Goal: Task Accomplishment & Management: Complete application form

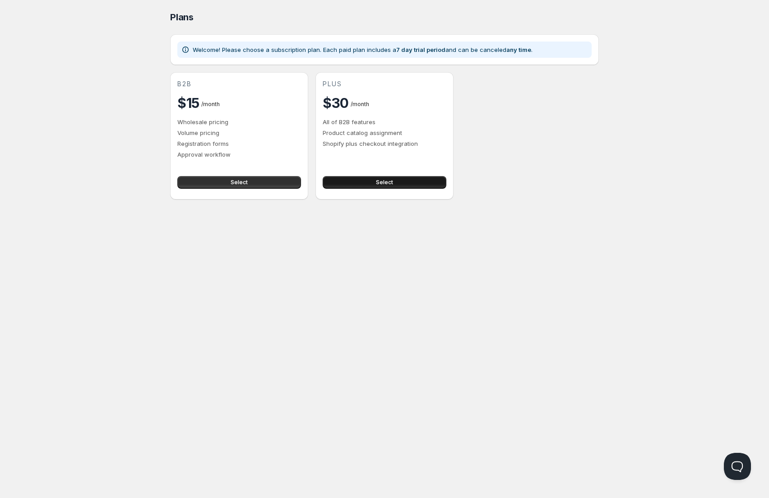
click at [381, 185] on span "Select" at bounding box center [384, 182] width 17 height 7
click at [230, 184] on button "Select" at bounding box center [239, 182] width 124 height 13
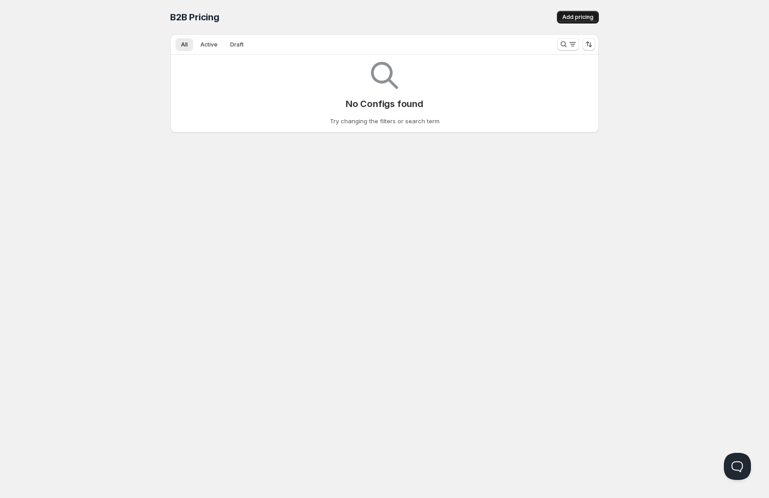
click at [581, 18] on span "Add pricing" at bounding box center [578, 17] width 31 height 7
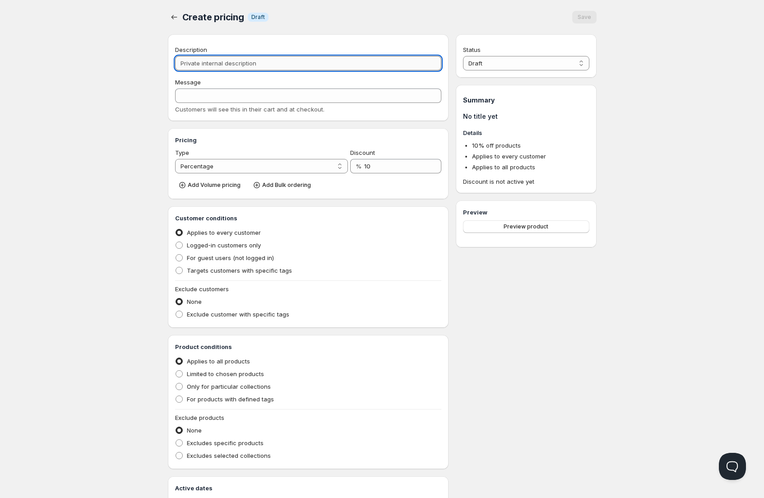
click at [203, 63] on input "Description" at bounding box center [308, 63] width 267 height 14
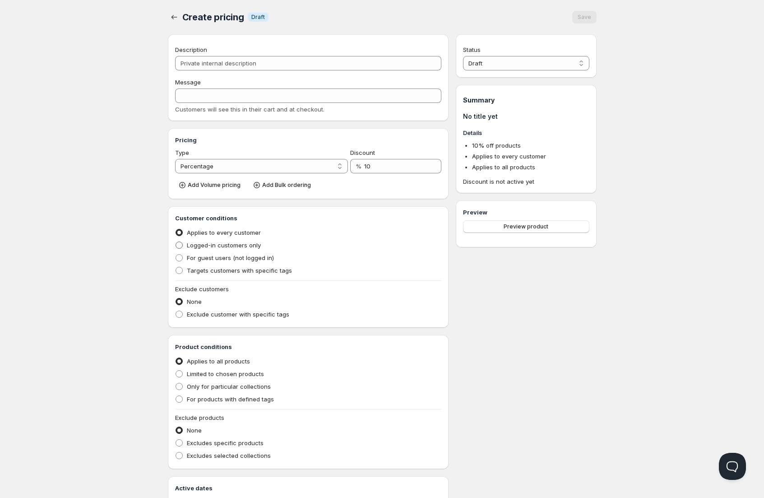
click at [178, 244] on span at bounding box center [179, 245] width 7 height 7
click at [176, 242] on input "Logged-in customers only" at bounding box center [176, 242] width 0 height 0
radio input "true"
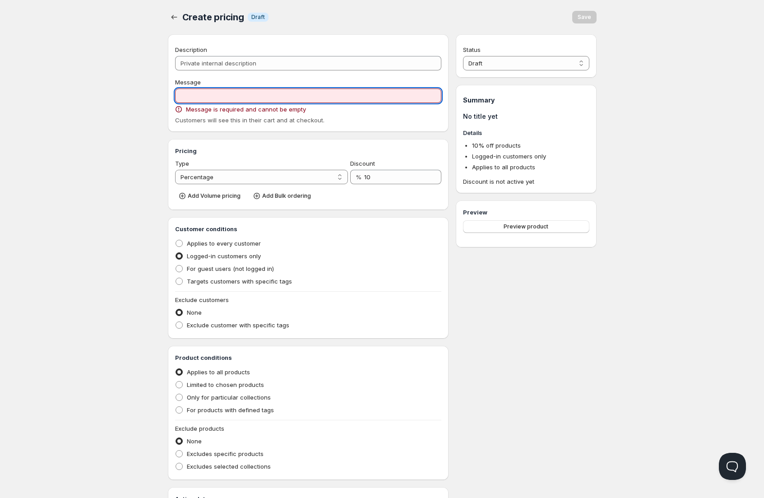
click at [212, 99] on input "Message" at bounding box center [308, 95] width 267 height 14
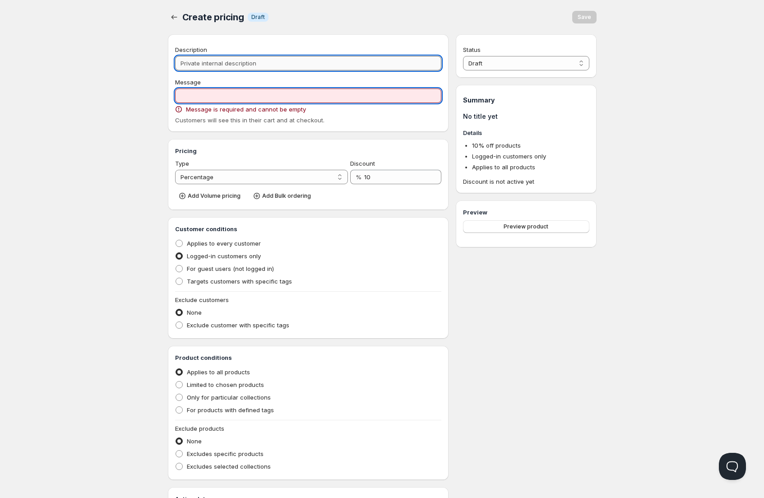
click at [209, 63] on input "Description" at bounding box center [308, 63] width 267 height 14
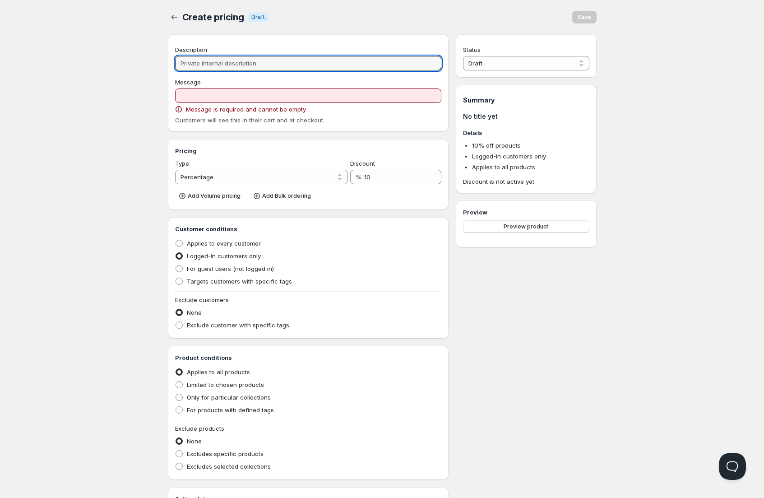
type input "W"
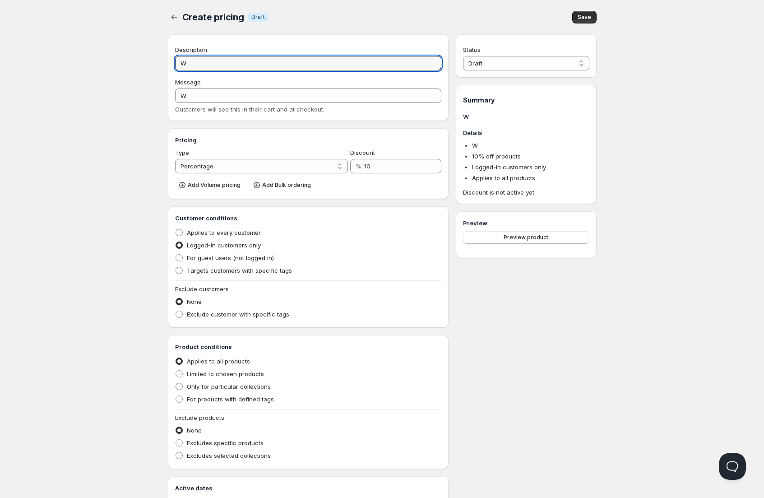
type input "WH"
type input "WHO"
type input "WHOL"
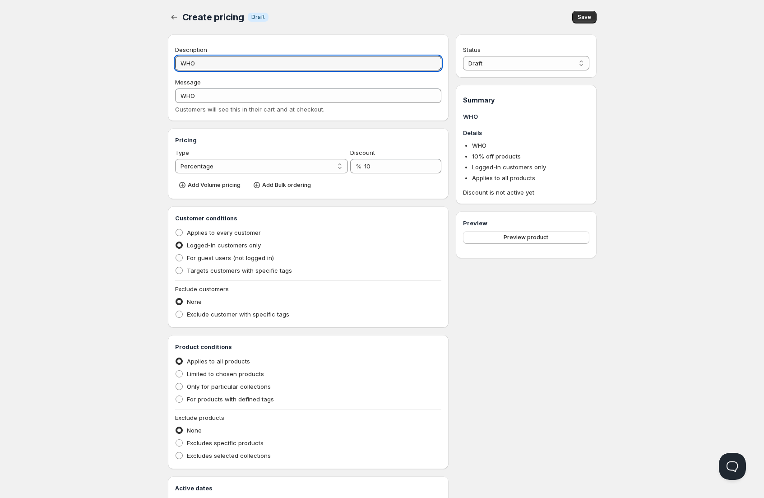
type input "WHOL"
type input "WHOLE"
type input "WHOLES"
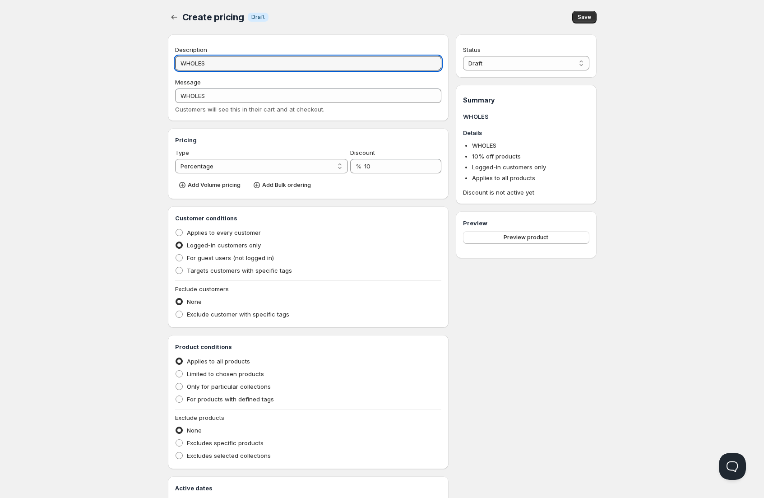
type input "WHOLESA"
type input "WHOLESAL"
type input "WHOLESALE"
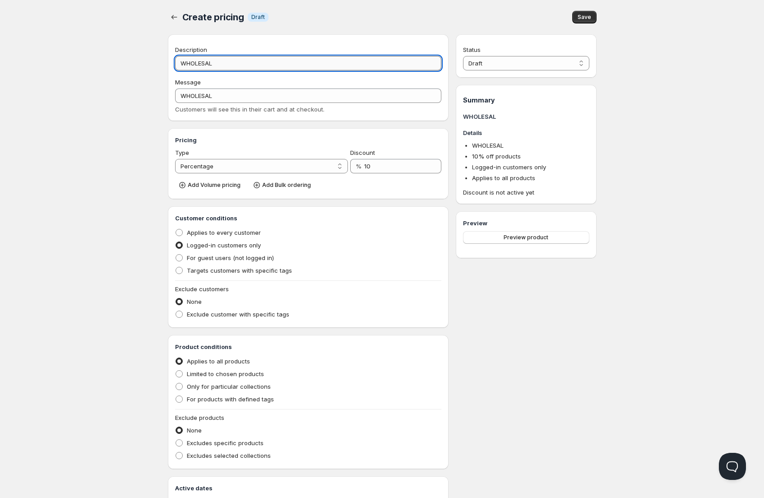
type input "WHOLESALE"
type input "WHOLESALE-"
type input "WHOLESALE"
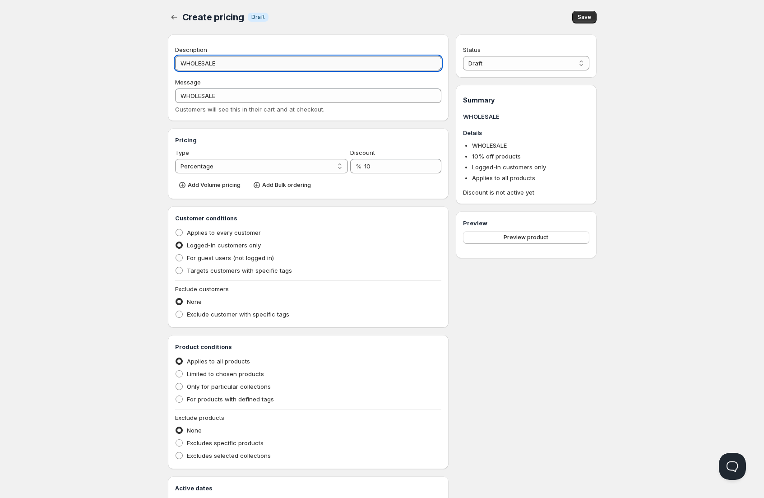
type input "WHOLESALE_"
type input "WHOLESALE_D"
type input "WHOLESALE_DI"
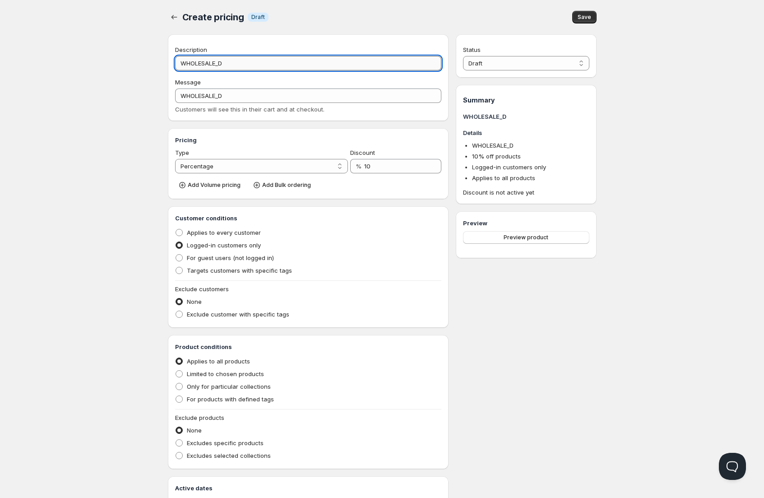
type input "WHOLESALE_DI"
type input "WHOLESALE_DIS"
type input "WHOLESALE_DISC"
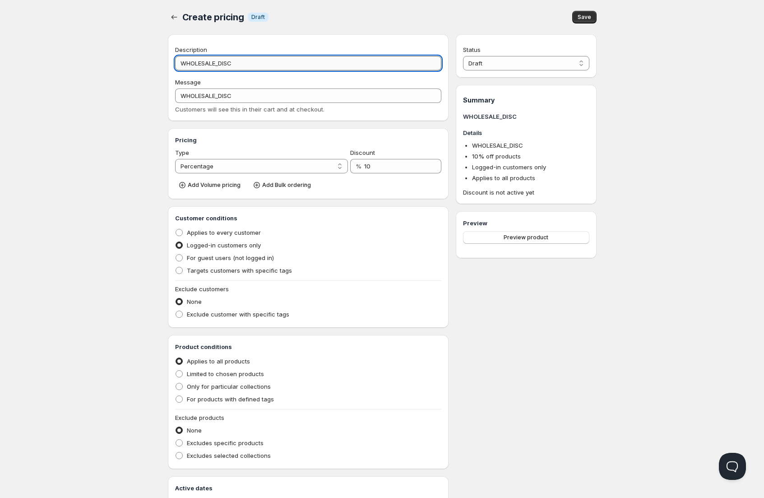
type input "WHOLESALE_DISCO"
type input "WHOLESALE_DISCOU"
type input "WHOLESALE_DISCOUN"
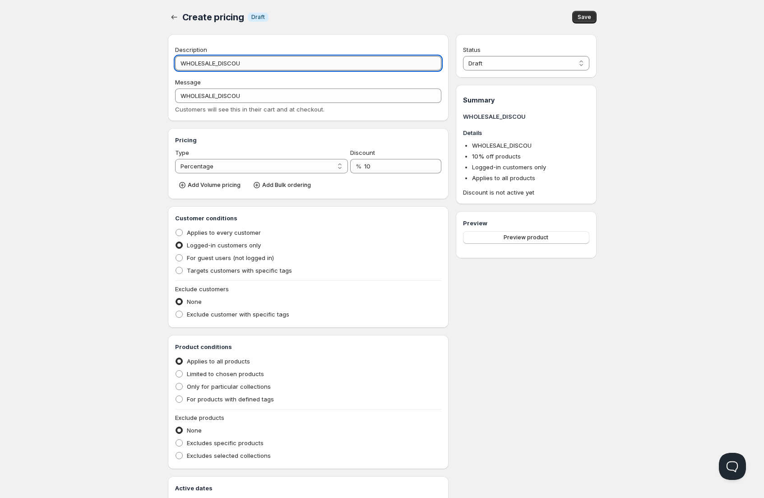
type input "WHOLESALE_DISCOUN"
type input "WHOLESALE_DISCOUNT"
type input "WHOLESALE_DISCOUNT_"
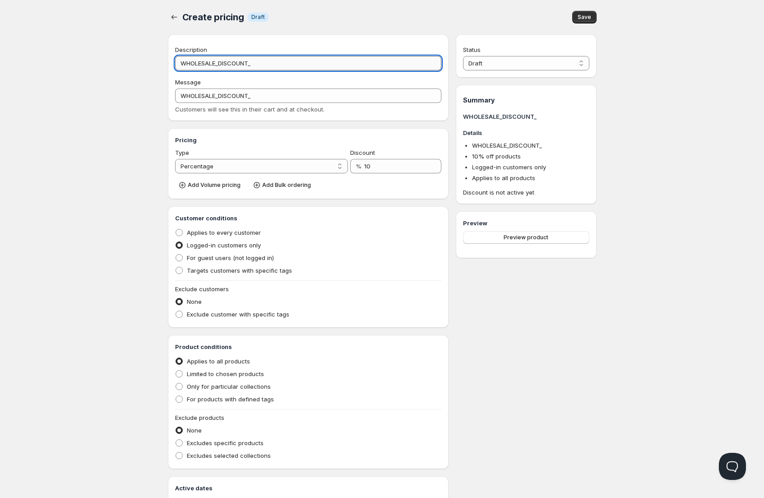
type input "WHOLESALE_DISCOUNT_A"
type input "WHOLESALE_DISCOUNT_AL"
type input "WHOLESALE_DISCOUNT_ALL"
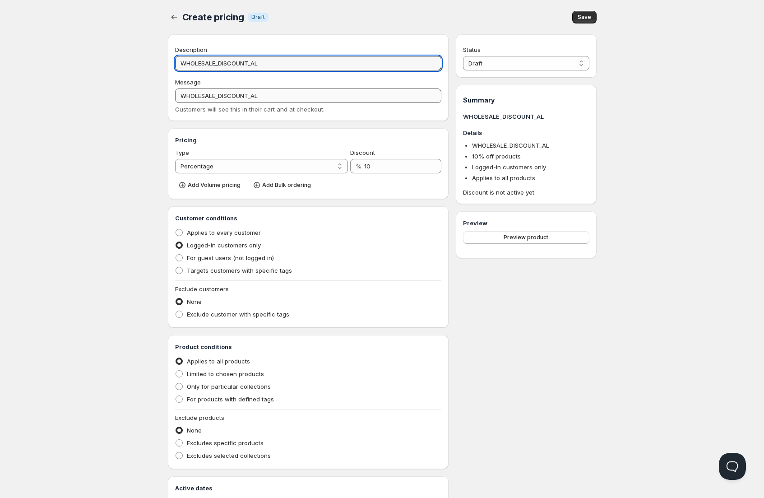
type input "WHOLESALE_DISCOUNT_ALL"
click at [253, 62] on input "WHOLESALE_DISCOUNT_ALL" at bounding box center [308, 63] width 267 height 14
type input "WHOLESALE_DISCOUNTALL"
type input "WHOLESALE_DISCOUNT ALL"
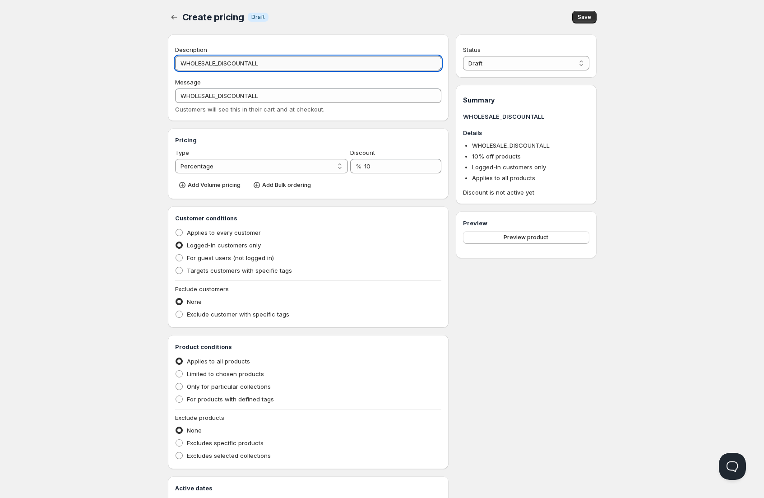
type input "WHOLESALE_DISCOUNT_ALL"
click at [219, 63] on input "WHOLESALE_DISCOUNT ALL" at bounding box center [308, 63] width 267 height 14
type input "WHOLESALEDISCOUNT ALL"
type input "WHOLESALEDISCOUNT_ALL"
type input "WHOLESALE DISCOUNT ALL"
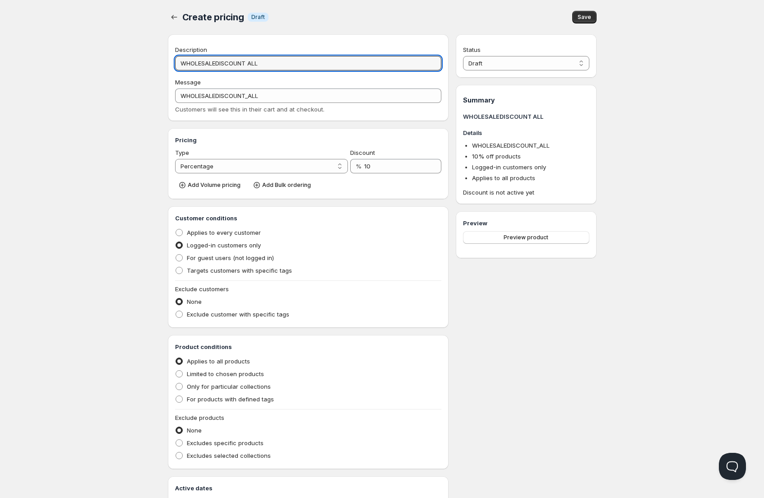
type input "WHOLESALE_DISCOUNT_ALL"
click at [273, 66] on input "WHOLESALE DISCOUNT ALL" at bounding box center [308, 63] width 267 height 14
type input "W"
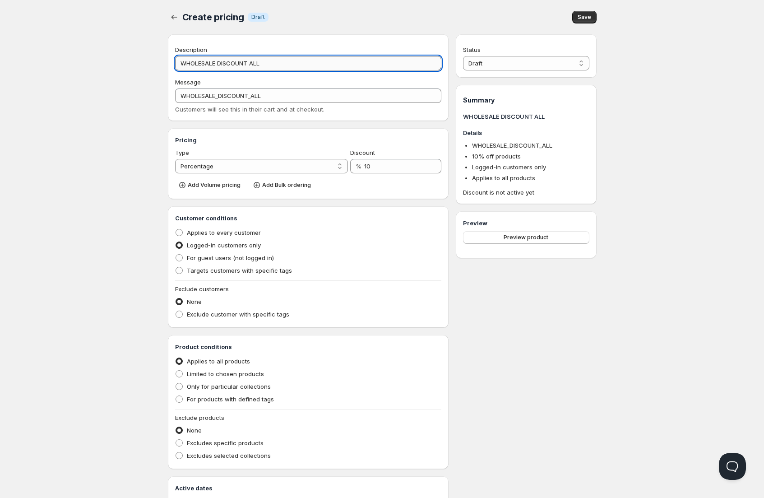
type input "W"
type input "WH"
type input "W"
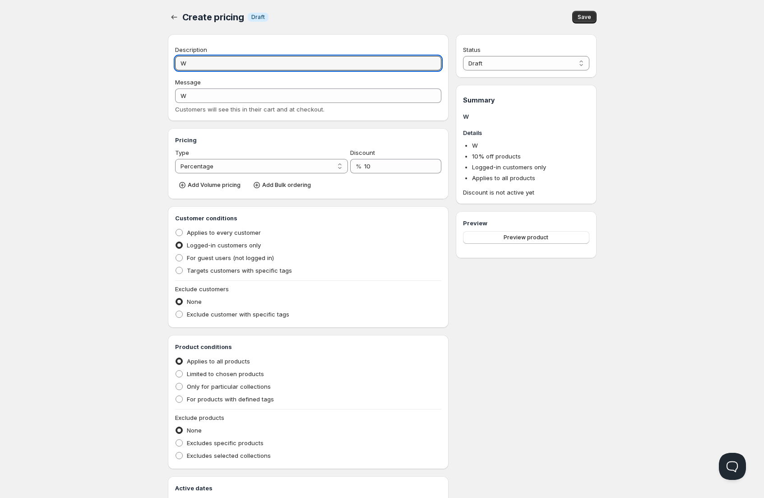
type input "Wh"
type input "WH"
type input "Who"
type input "WHO"
type input "Whol"
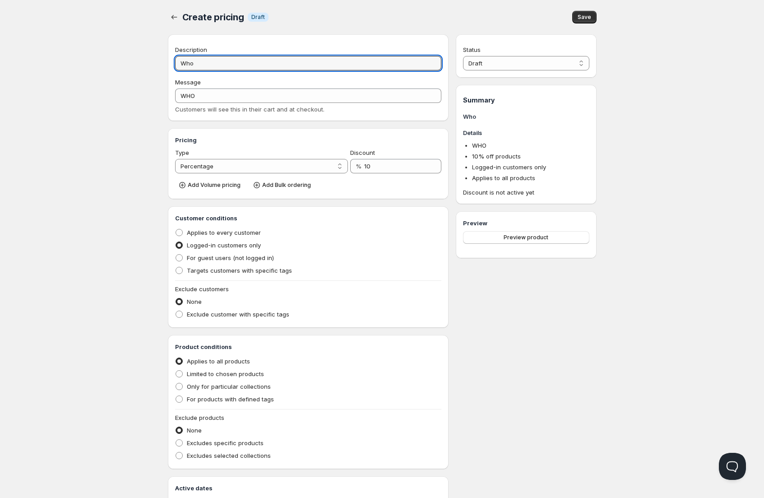
type input "WHOL"
type input "Whole"
type input "WHOLE"
type input "Wholes"
type input "WHOLES"
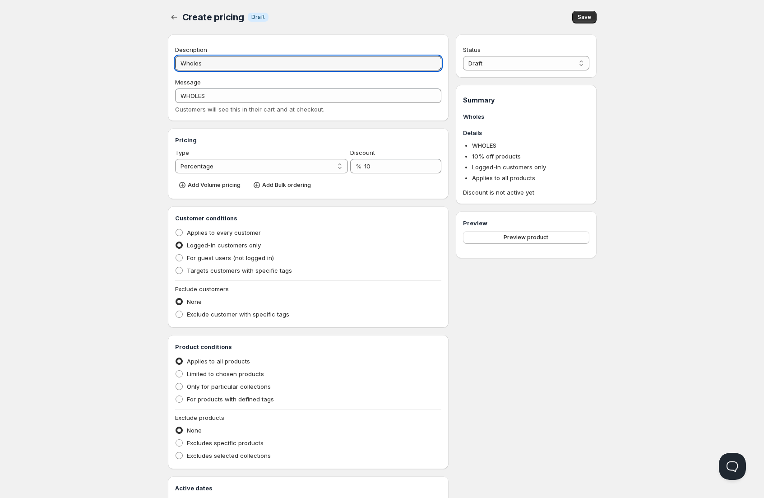
type input "Wholesa"
type input "WHOLESA"
type input "Wholesal"
type input "WHOLESAL"
type input "Wholesale"
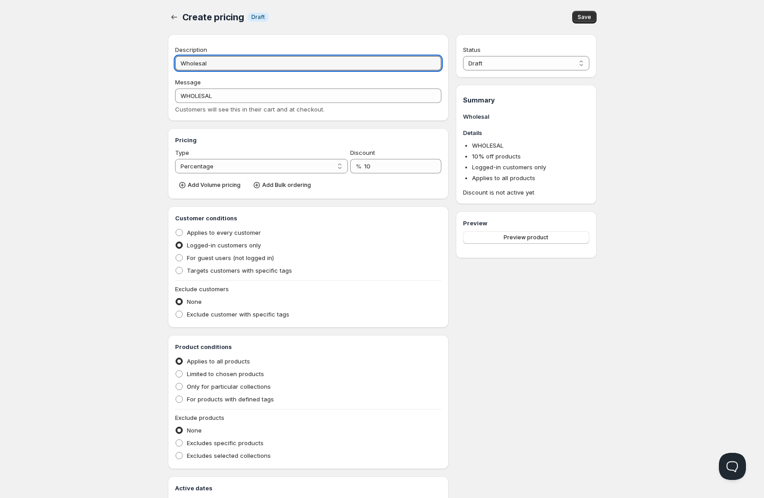
type input "WHOLESALE"
type input "Wholesale d"
type input "WHOLESALE_D"
type input "Wholesale di"
type input "WHOLESALE_DI"
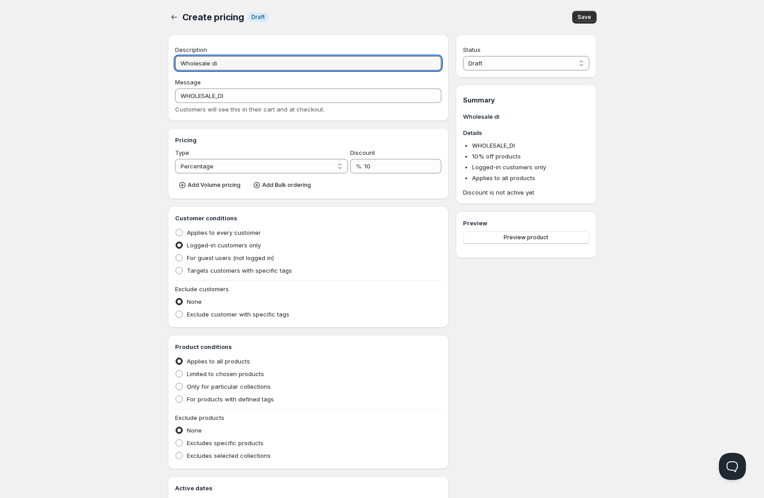
type input "Wholesale dis"
type input "WHOLESALE_DIS"
type input "Wholesale disc"
type input "WHOLESALE_DISC"
type input "Wholesale disco"
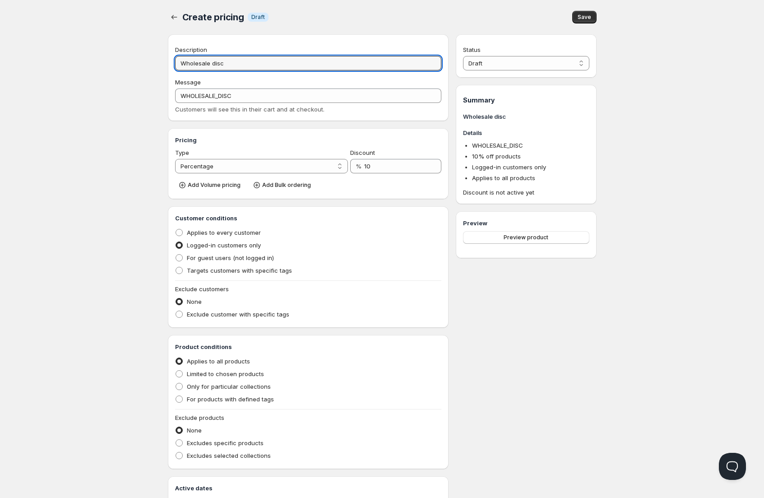
type input "WHOLESALE_DISCO"
type input "Wholesale discou"
type input "WHOLESALE_DISCOU"
type input "Wholesale discoun"
type input "WHOLESALE_DISCOUN"
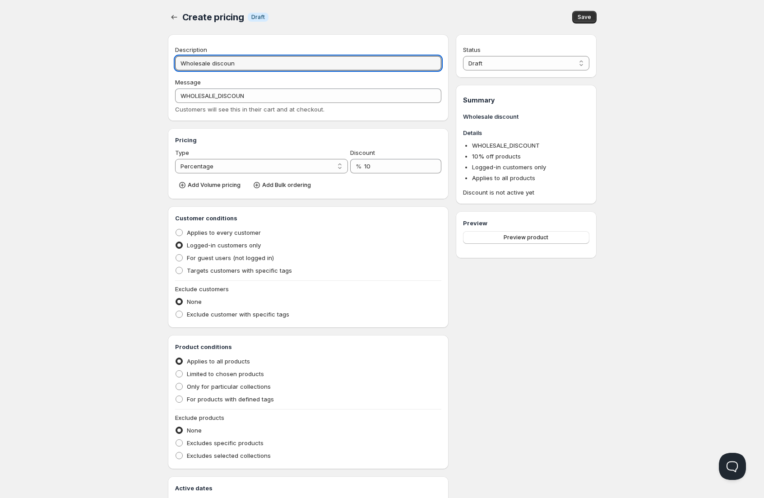
type input "Wholesale discount"
type input "WHOLESALE_DISCOUNT"
type input "Wholesale discount a"
type input "WHOLESALE_DISCOUNT_A"
type input "Wholesale discount al"
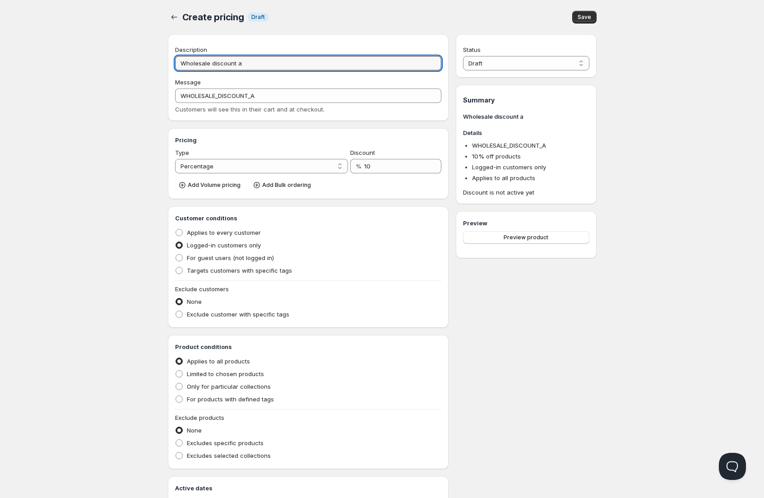
type input "WHOLESALE_DISCOUNT_AL"
type input "Wholesale discount all"
type input "WHOLESALE_DISCOUNT_ALL"
type input "Wholesale discount all"
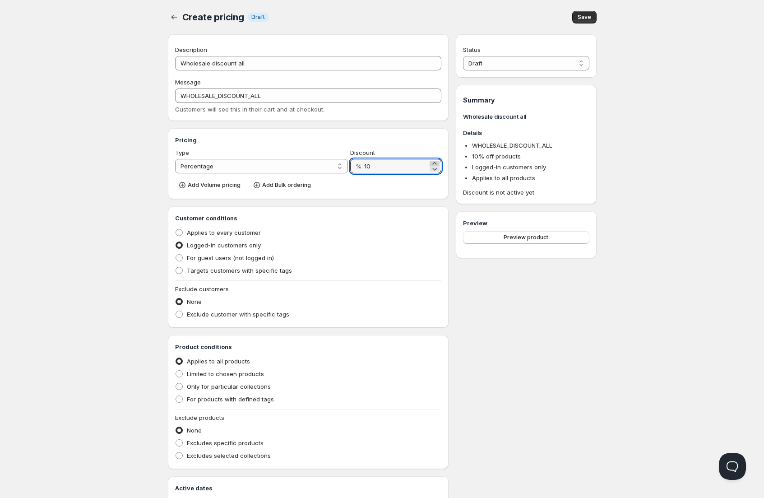
click at [434, 163] on icon at bounding box center [435, 163] width 4 height 2
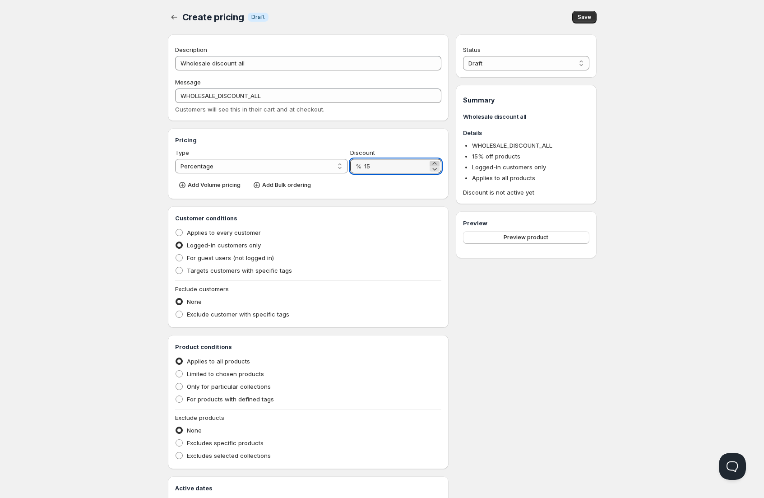
click at [434, 163] on icon at bounding box center [435, 163] width 4 height 2
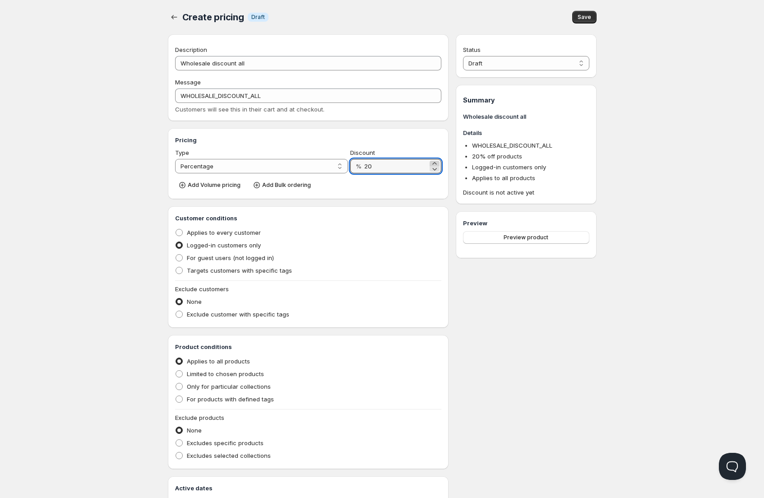
click at [434, 163] on icon at bounding box center [434, 163] width 9 height 9
click at [434, 168] on icon at bounding box center [434, 168] width 9 height 9
type input "20"
click at [200, 185] on span "Add Volume pricing" at bounding box center [214, 184] width 53 height 7
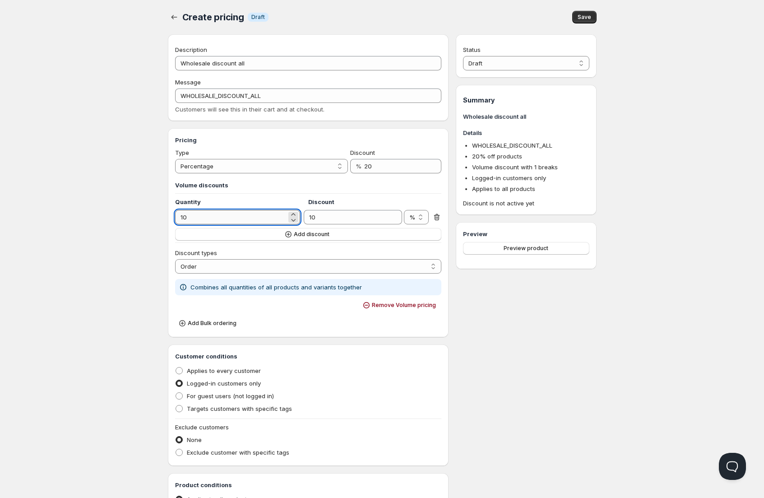
click at [220, 213] on input "10" at bounding box center [231, 217] width 112 height 14
type input "6"
click at [386, 163] on input "20" at bounding box center [396, 166] width 64 height 14
type input "10"
click at [314, 235] on span "Add discount" at bounding box center [312, 234] width 36 height 7
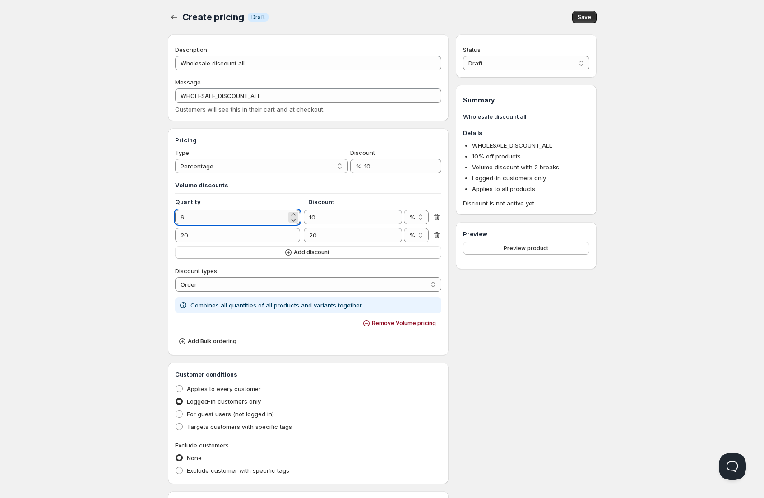
click at [206, 219] on input "6" at bounding box center [231, 217] width 112 height 14
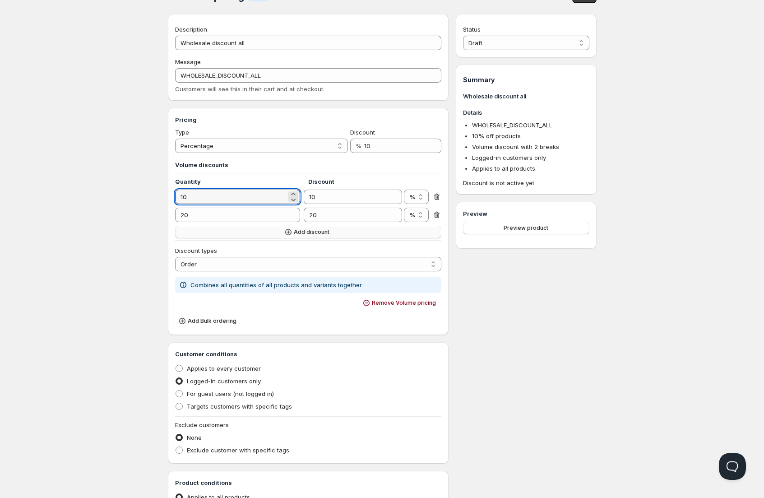
type input "10"
click at [306, 232] on span "Add discount" at bounding box center [312, 231] width 36 height 7
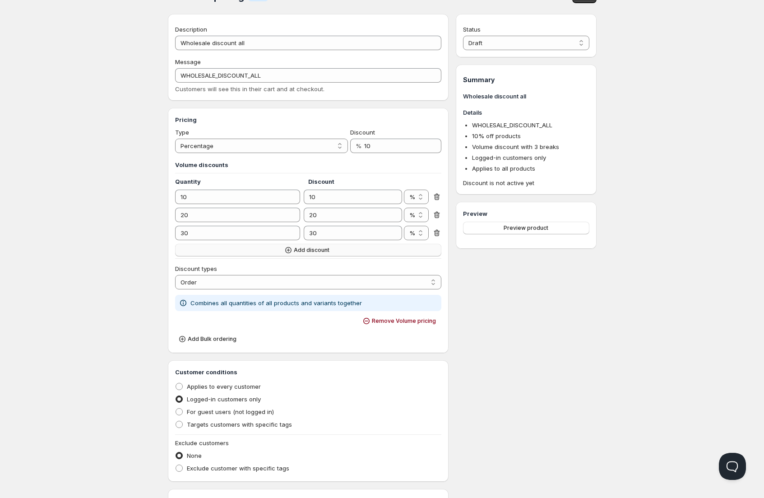
click at [308, 251] on span "Add discount" at bounding box center [312, 250] width 36 height 7
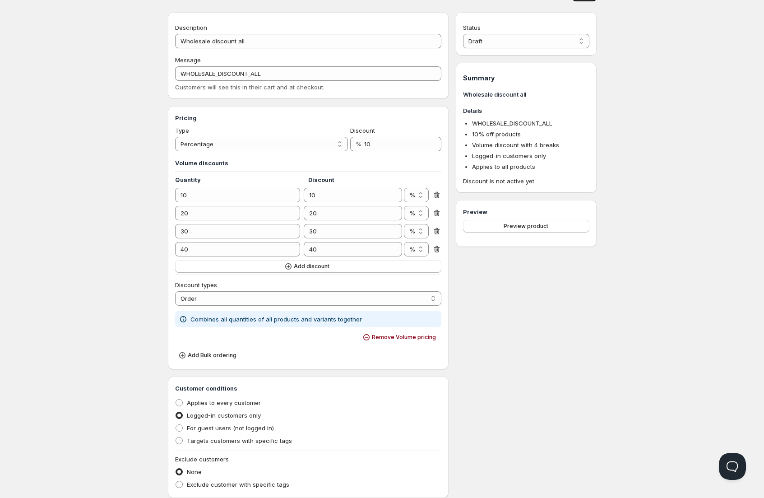
scroll to position [165, 0]
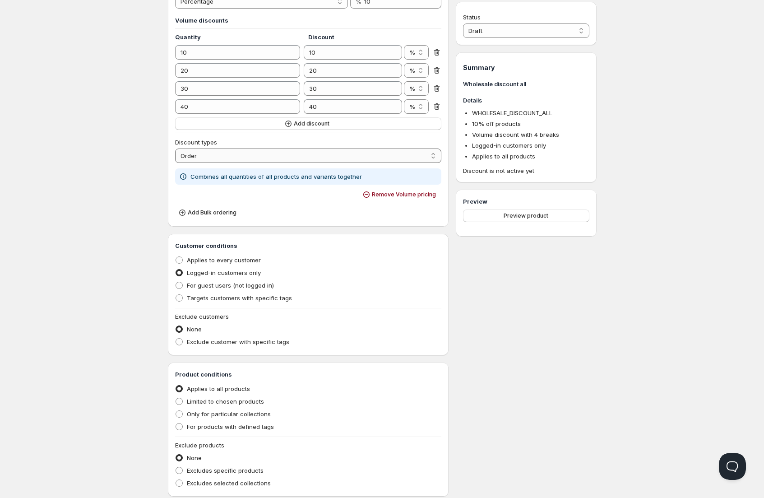
select select "3"
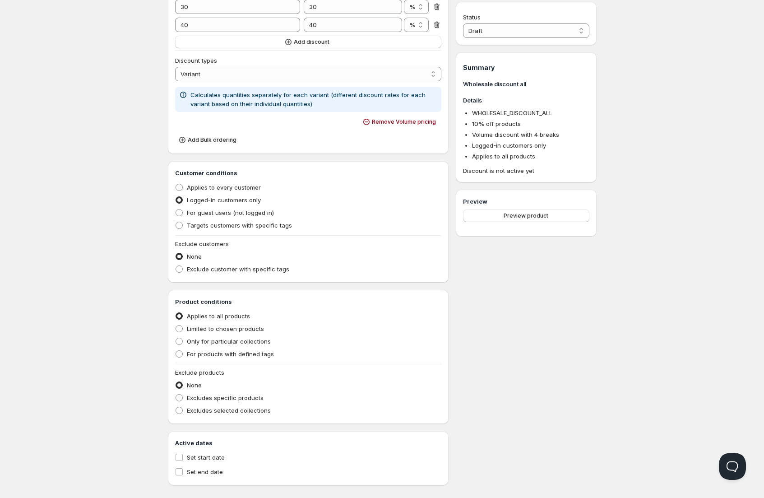
scroll to position [256, 0]
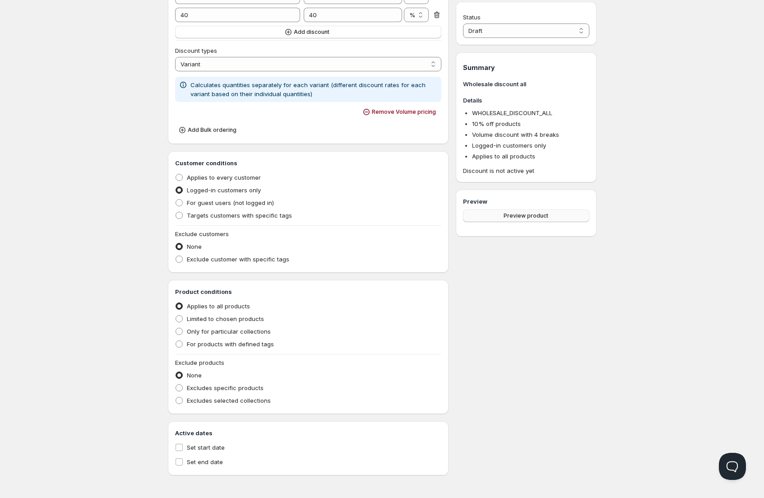
click at [519, 217] on span "Preview product" at bounding box center [526, 215] width 45 height 7
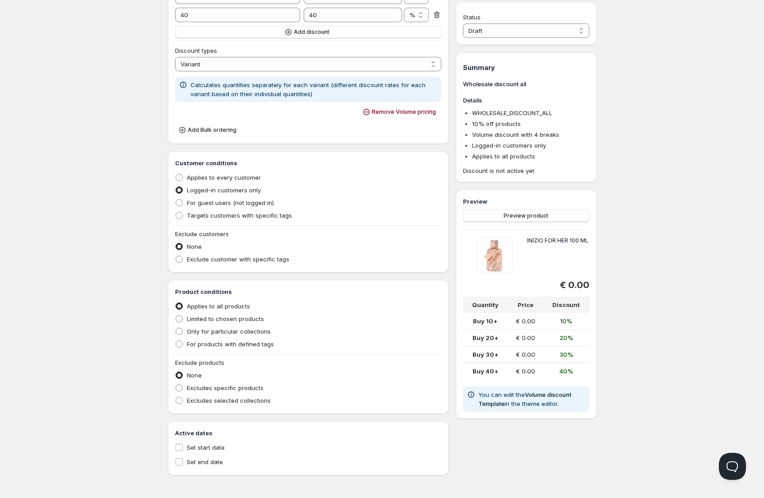
click at [488, 334] on td "Buy 20+" at bounding box center [485, 338] width 45 height 17
click at [178, 446] on input "Set start date" at bounding box center [179, 447] width 7 height 7
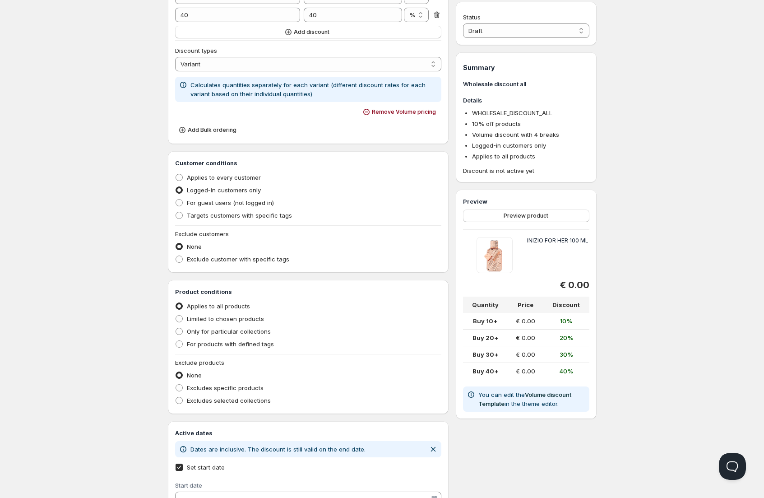
scroll to position [316, 0]
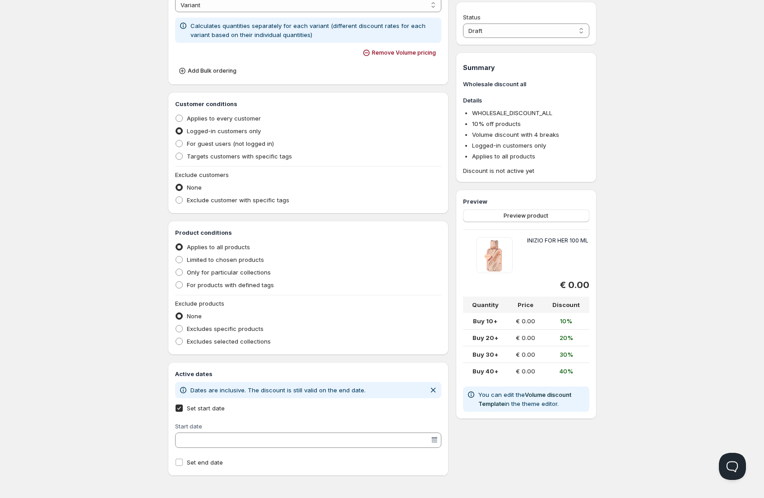
click at [180, 409] on input "Set start date" at bounding box center [179, 408] width 7 height 7
checkbox input "false"
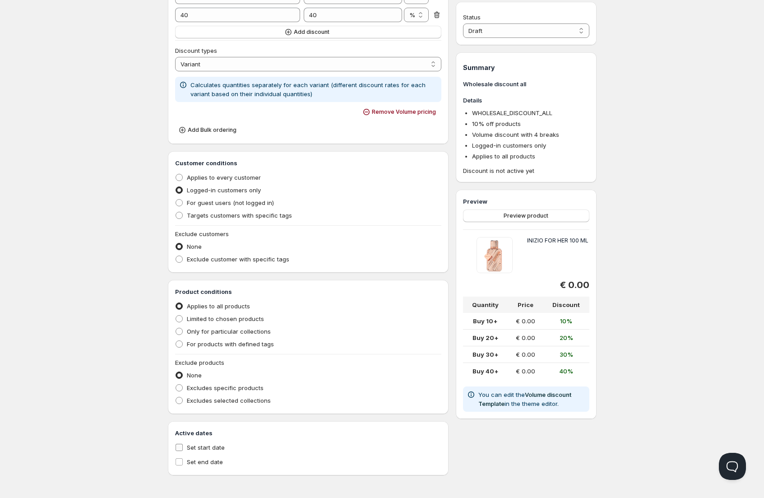
scroll to position [256, 0]
click at [33, 265] on div "Home Pricing Price lists Checkout Forms Submissions Settings Features Plans Who…" at bounding box center [382, 121] width 764 height 754
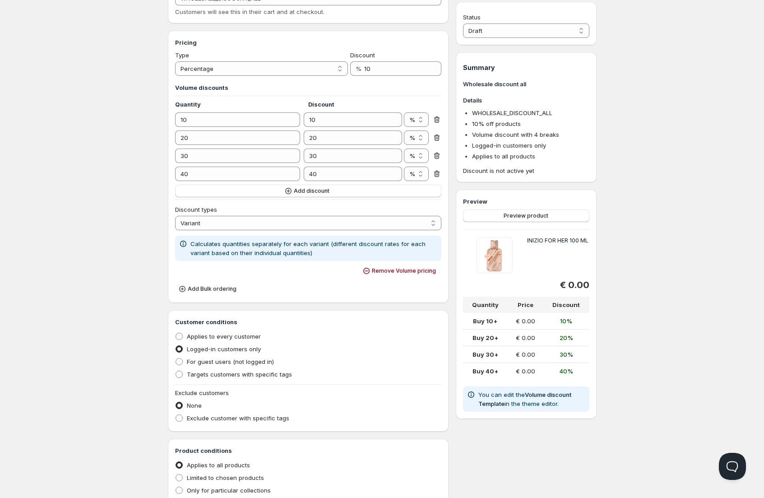
scroll to position [0, 0]
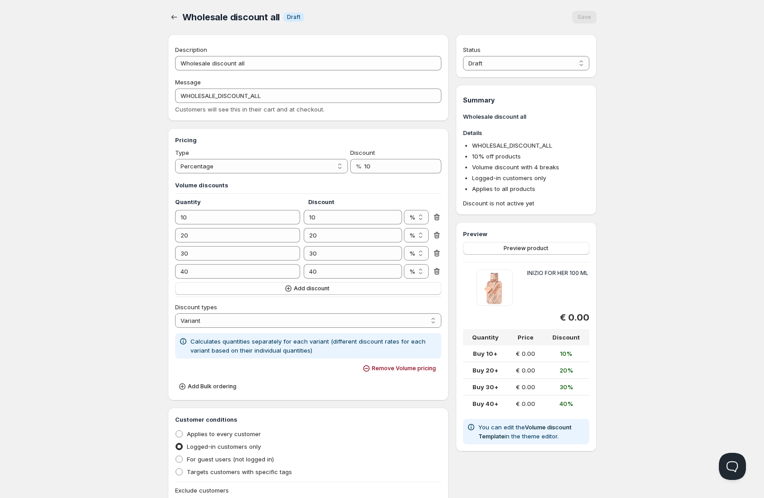
click at [511, 247] on span "Preview product" at bounding box center [526, 248] width 45 height 7
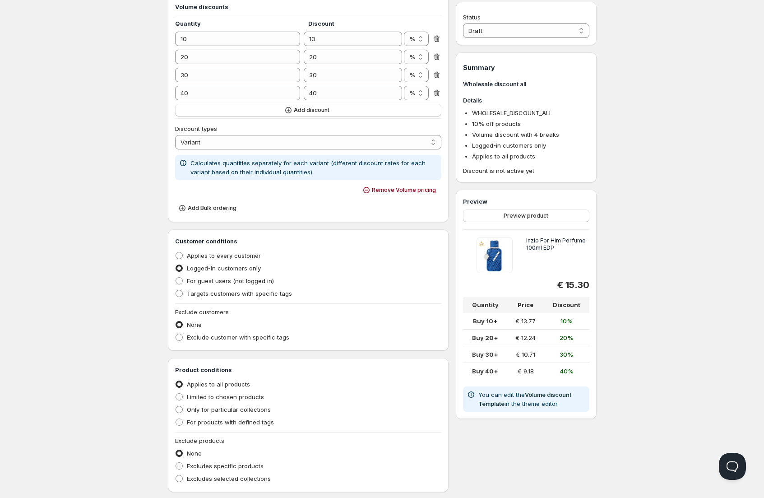
scroll to position [256, 0]
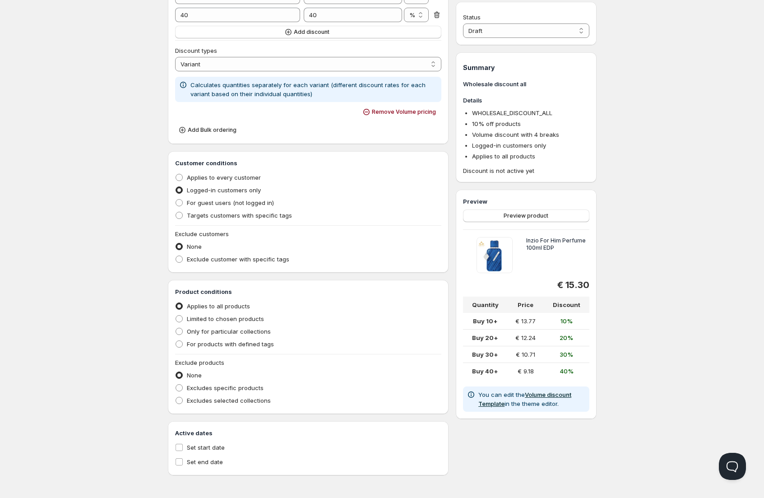
click at [555, 395] on link "Volume discount Template" at bounding box center [525, 399] width 93 height 16
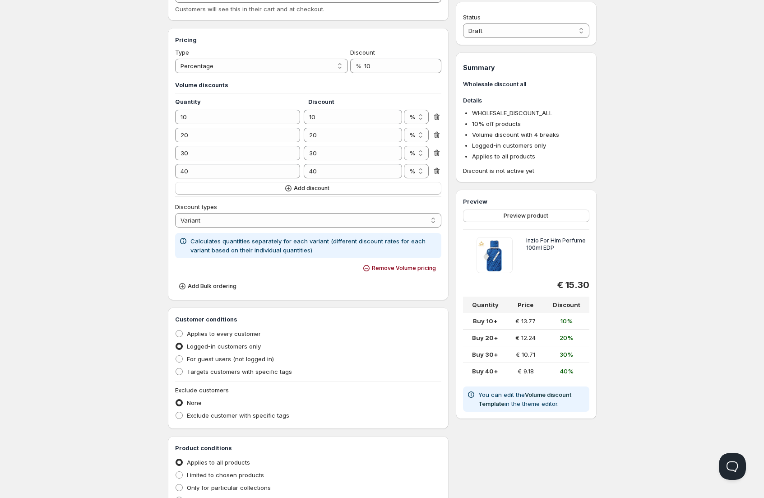
scroll to position [0, 0]
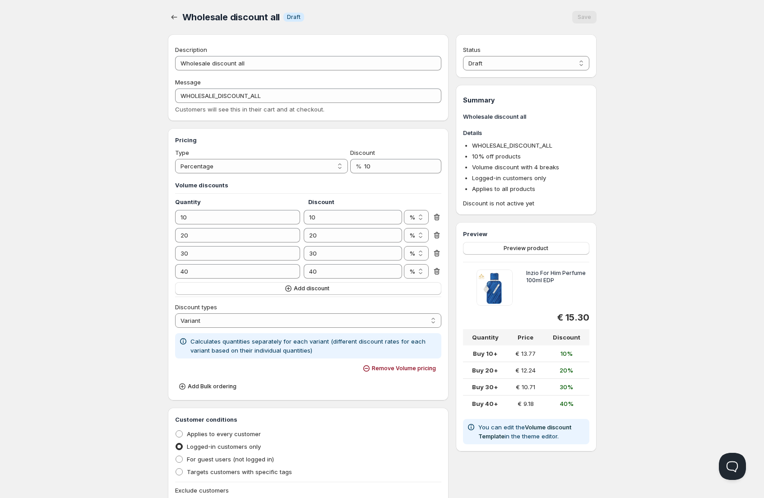
click at [525, 54] on div "Status Draft Active Draft" at bounding box center [526, 57] width 126 height 25
select select "1"
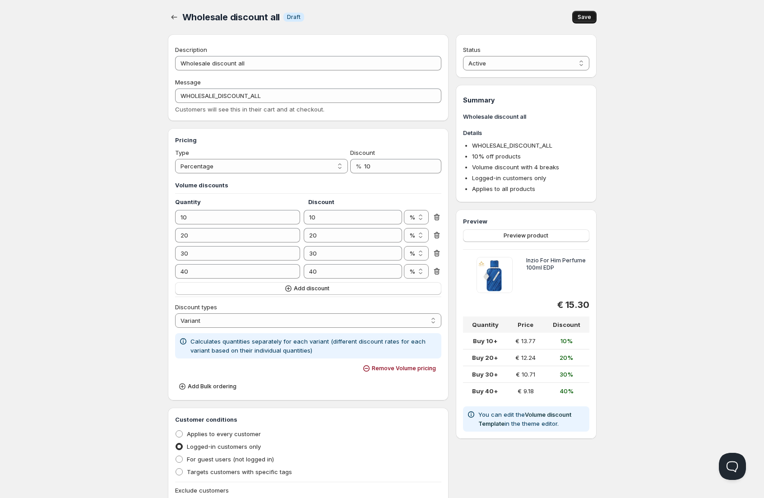
click at [586, 17] on span "Save" at bounding box center [585, 17] width 14 height 7
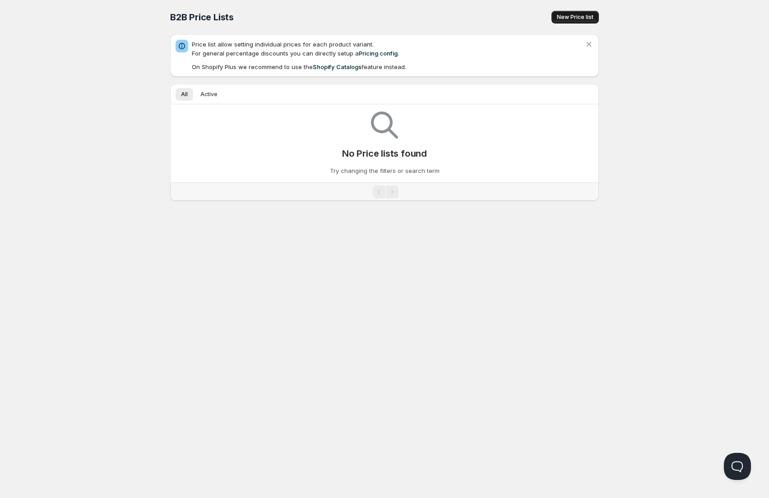
click at [579, 16] on span "New Price list" at bounding box center [575, 17] width 37 height 7
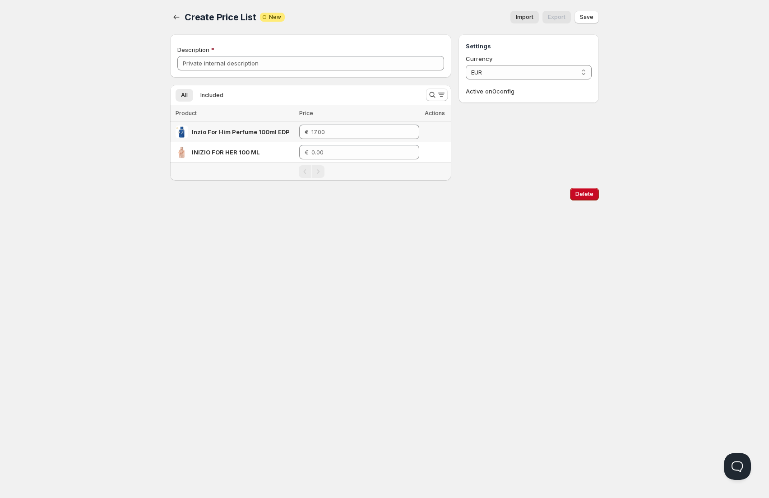
click at [245, 134] on span "Inzio For Him Perfume 100ml EDP" at bounding box center [241, 131] width 98 height 7
click at [176, 13] on icon "button" at bounding box center [176, 17] width 9 height 9
click at [586, 19] on span "Save" at bounding box center [587, 17] width 14 height 7
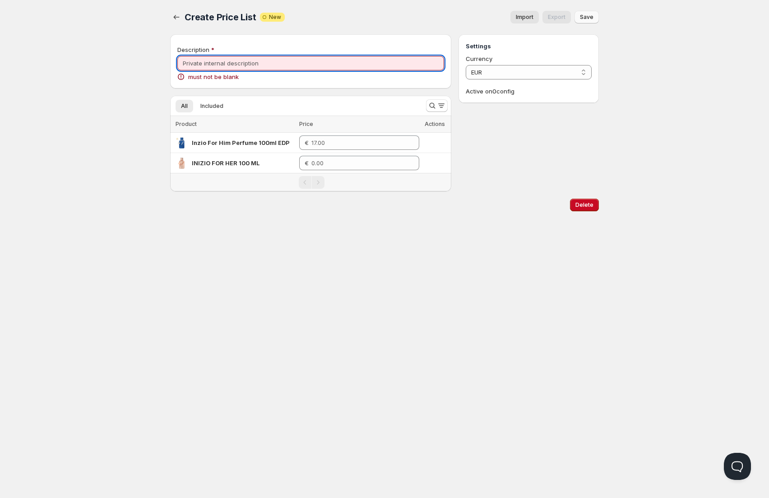
click at [235, 60] on input "Description" at bounding box center [310, 63] width 267 height 14
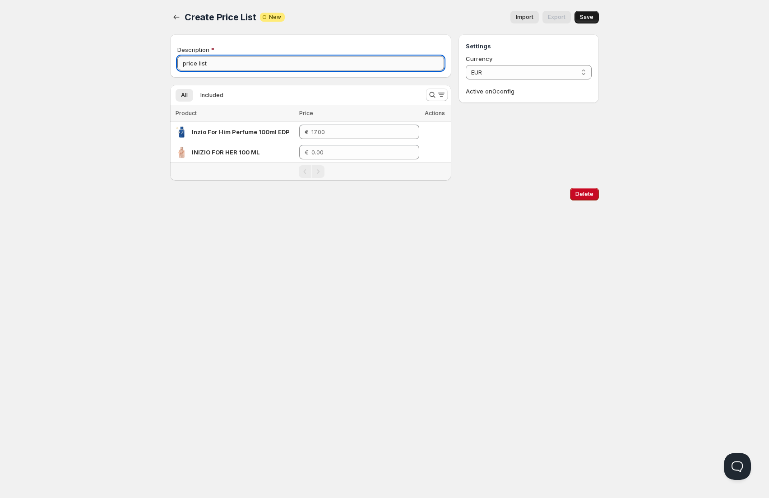
click at [183, 65] on input "price list" at bounding box center [310, 63] width 267 height 14
type input "Our Price List"
click at [583, 19] on span "Save" at bounding box center [587, 17] width 14 height 7
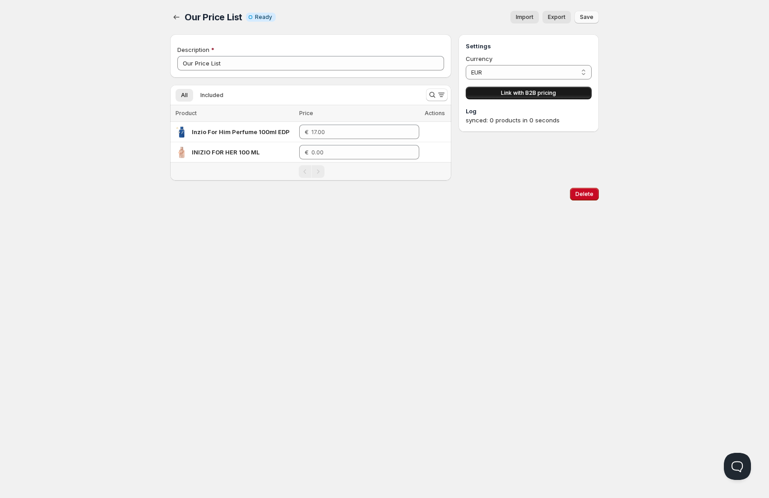
click at [527, 93] on span "Link with B2B pricing" at bounding box center [528, 92] width 55 height 7
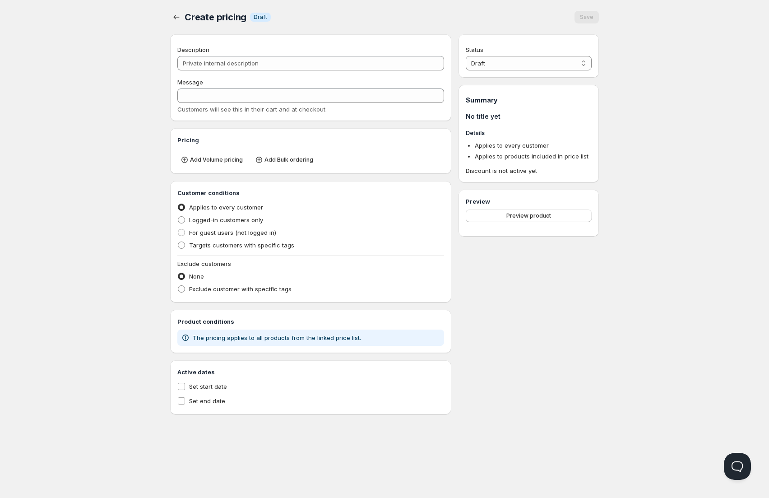
type input "PL Our Price List"
type input "PL_OUR_PRICE_LIST"
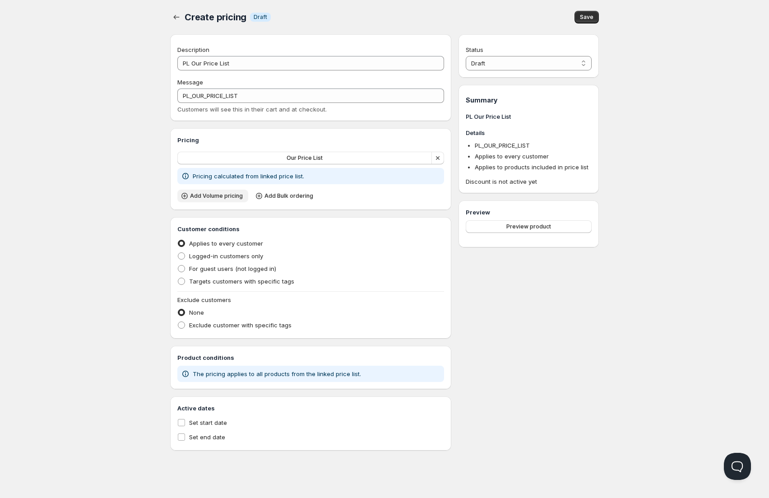
click at [219, 198] on span "Add Volume pricing" at bounding box center [216, 195] width 53 height 7
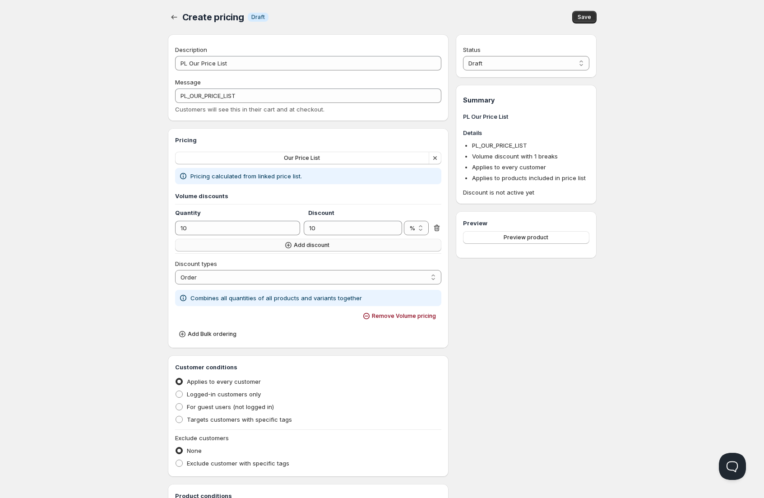
click at [302, 248] on span "Add discount" at bounding box center [312, 245] width 36 height 7
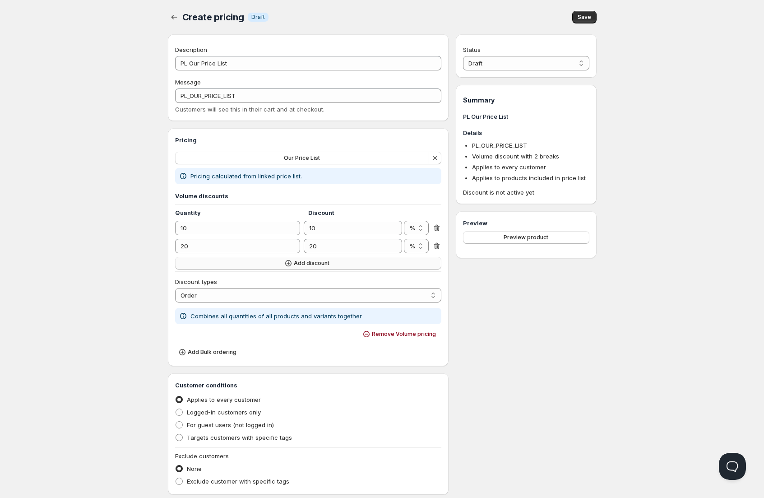
click at [304, 261] on span "Add discount" at bounding box center [312, 263] width 36 height 7
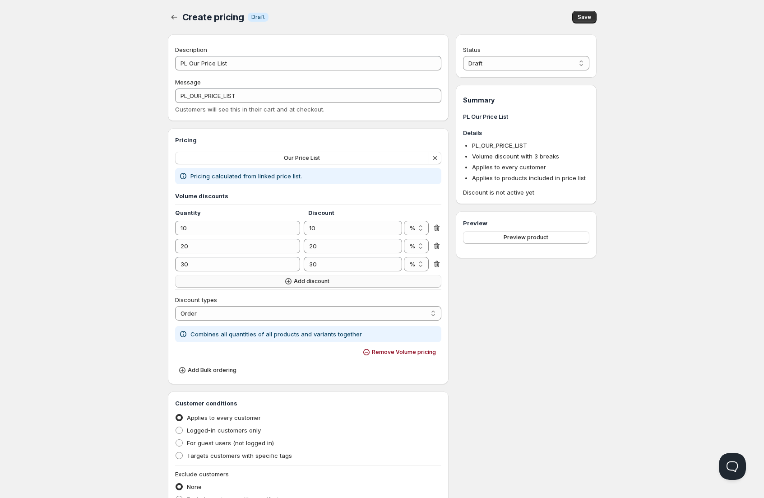
click at [304, 282] on span "Add discount" at bounding box center [312, 281] width 36 height 7
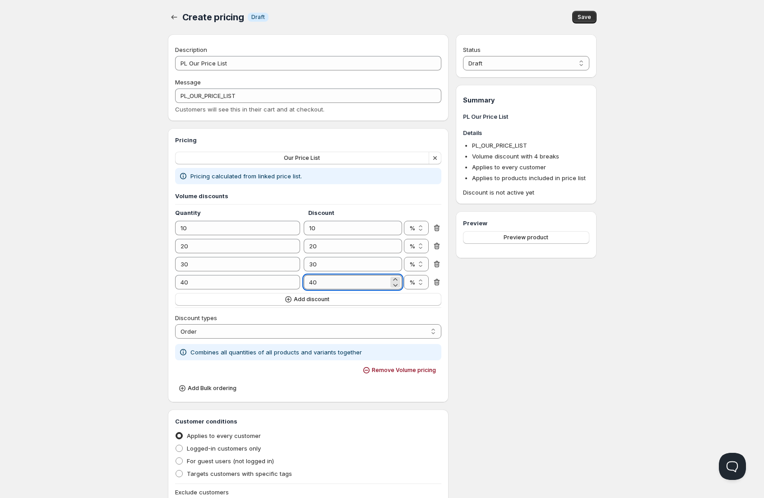
click at [321, 280] on input "40" at bounding box center [346, 282] width 85 height 14
drag, startPoint x: 321, startPoint y: 280, endPoint x: 307, endPoint y: 280, distance: 14.0
click at [307, 280] on input "40" at bounding box center [346, 282] width 85 height 14
type input "20"
click at [321, 266] on input "30" at bounding box center [346, 264] width 85 height 14
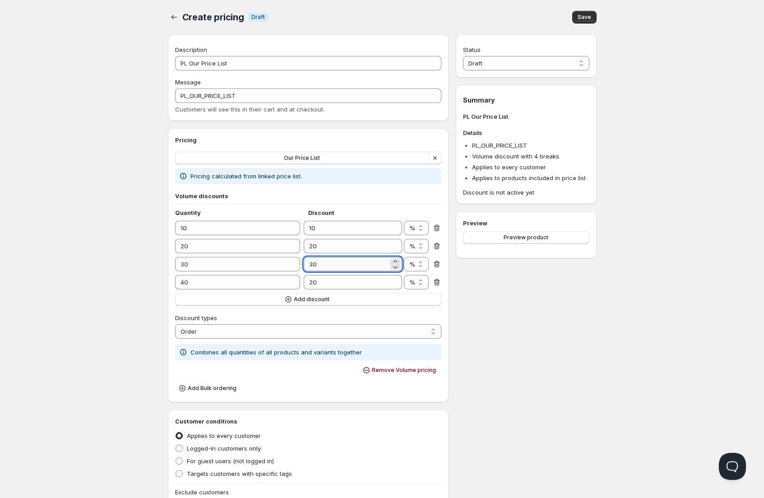
click at [321, 266] on input "30" at bounding box center [346, 264] width 85 height 14
type input "15"
click at [335, 245] on input "20" at bounding box center [346, 246] width 85 height 14
type input "10"
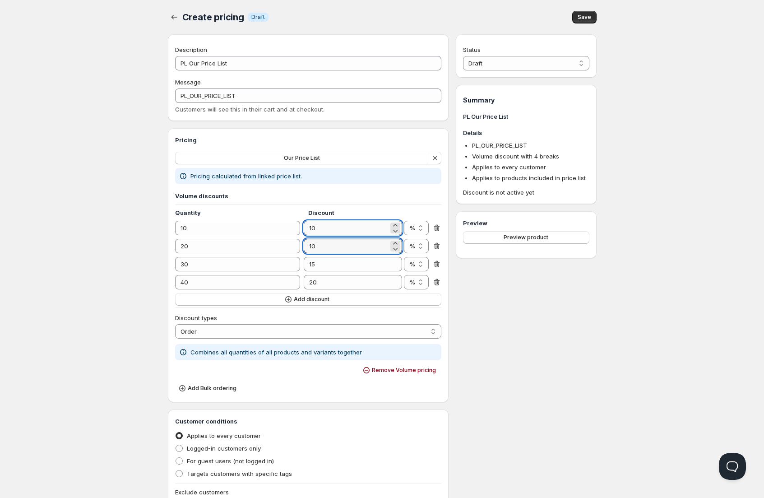
click at [338, 227] on input "10" at bounding box center [346, 228] width 85 height 14
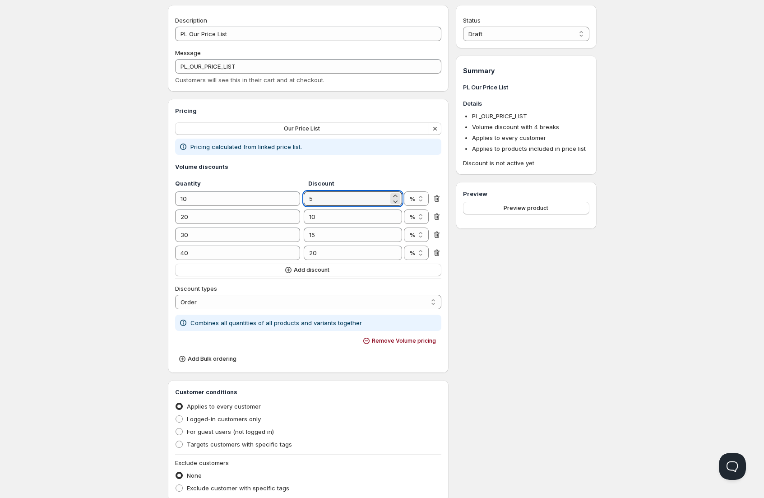
scroll to position [92, 0]
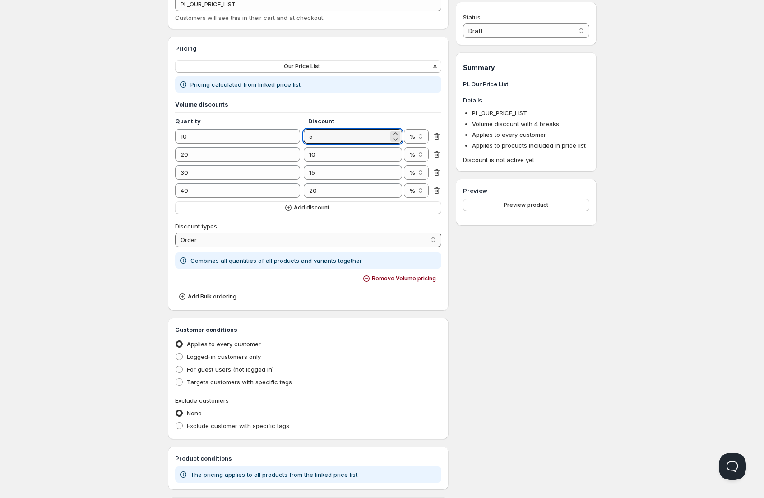
type input "5"
select select "3"
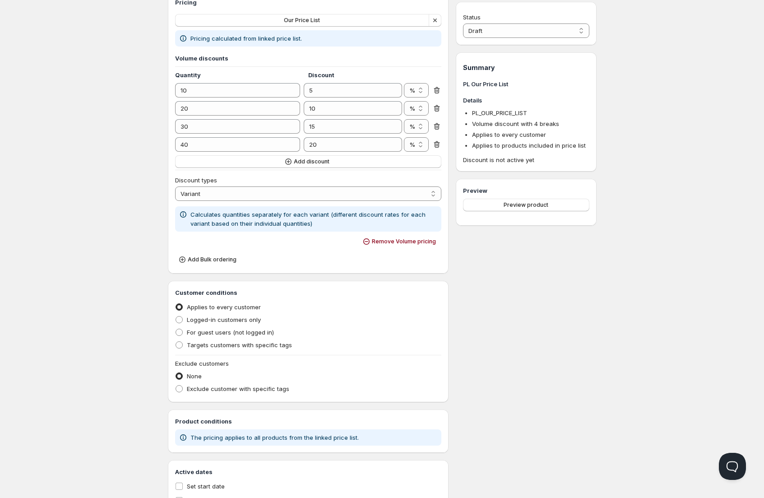
scroll to position [177, 0]
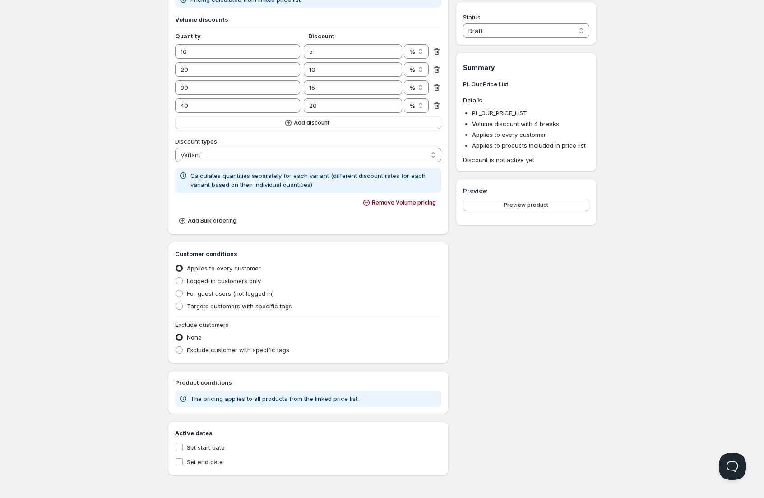
click at [179, 448] on input "Set start date" at bounding box center [179, 447] width 7 height 7
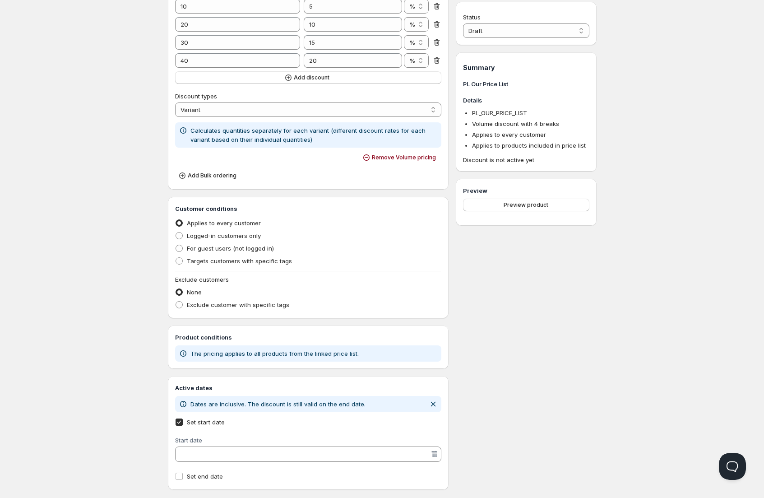
scroll to position [236, 0]
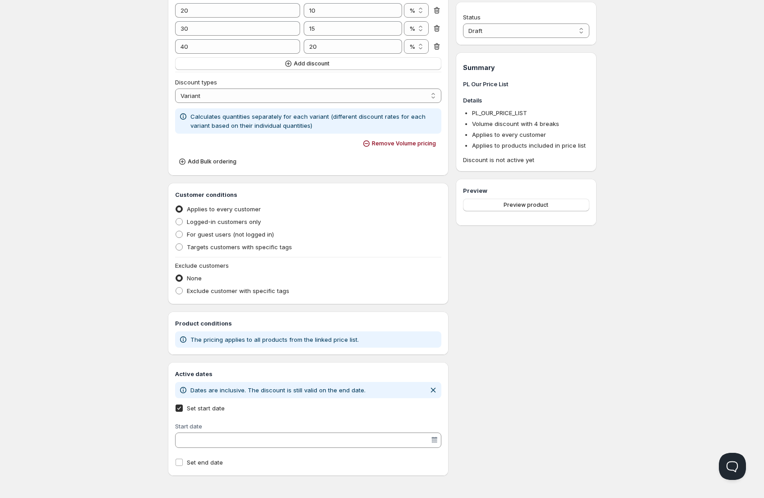
click at [180, 410] on input "Set start date" at bounding box center [179, 408] width 7 height 7
checkbox input "false"
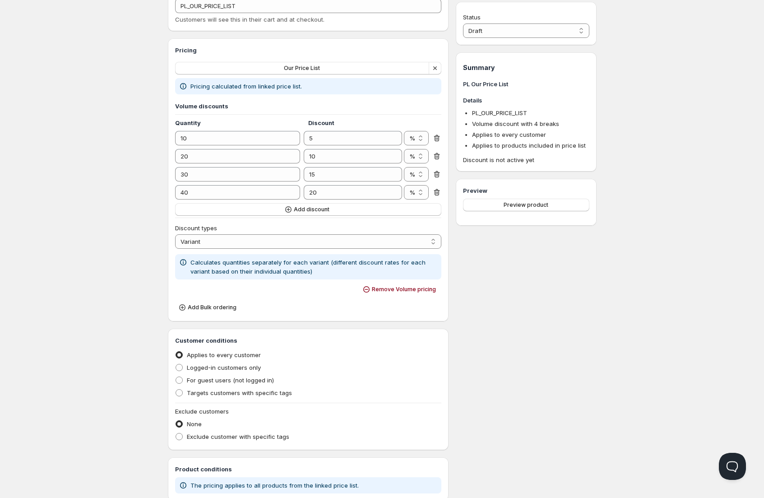
scroll to position [0, 0]
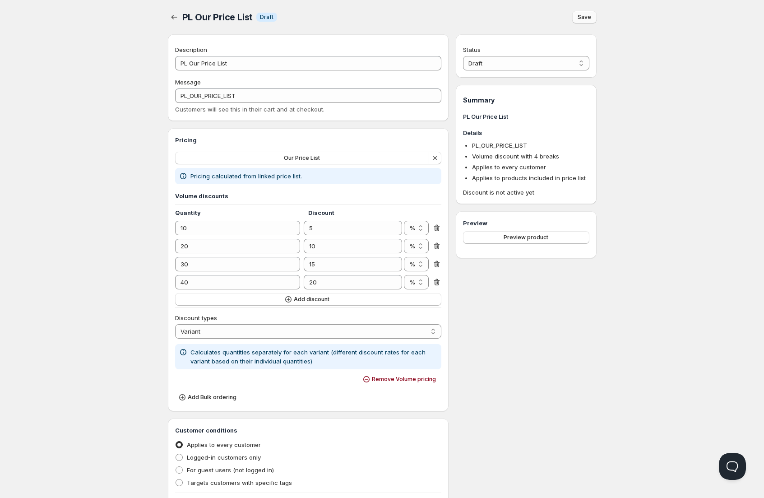
click at [586, 19] on span "Save" at bounding box center [585, 17] width 14 height 7
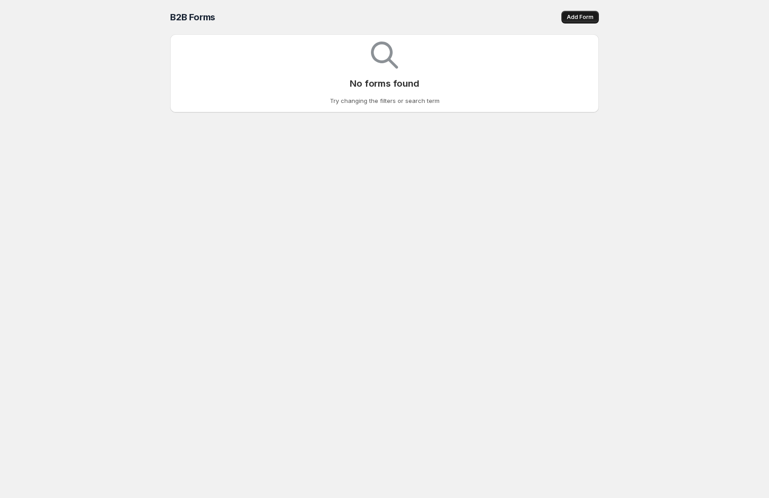
click at [576, 18] on span "Add Form" at bounding box center [580, 17] width 27 height 7
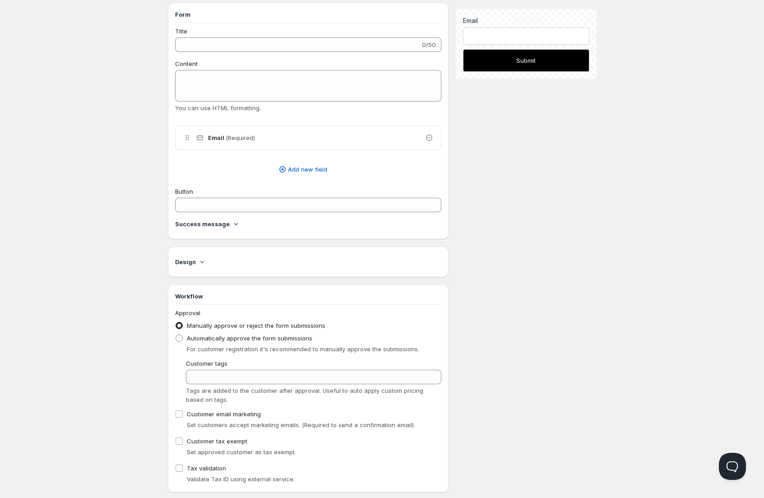
scroll to position [143, 0]
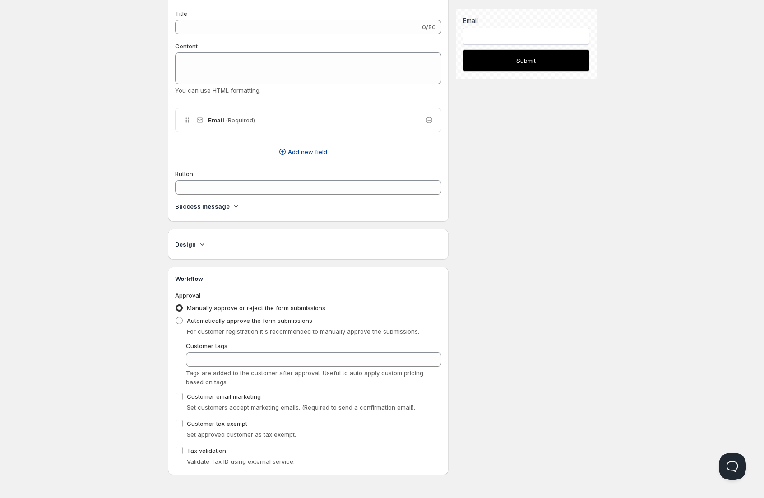
click at [313, 154] on span "Add new field" at bounding box center [307, 151] width 39 height 9
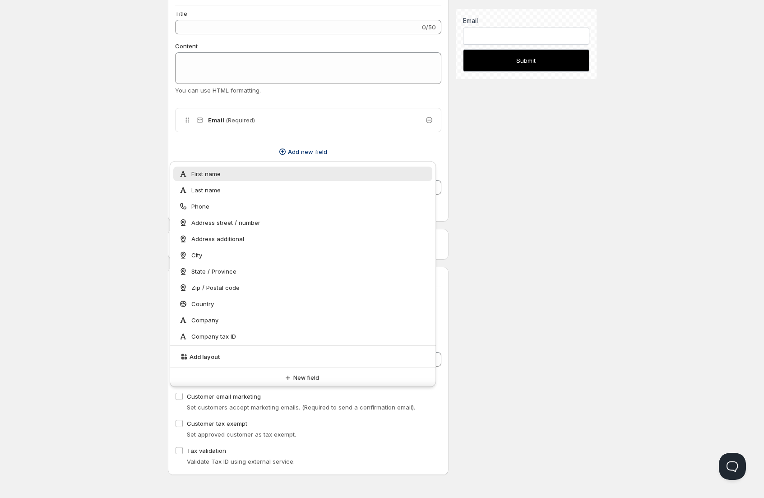
click at [205, 175] on span "First name" at bounding box center [205, 173] width 29 height 9
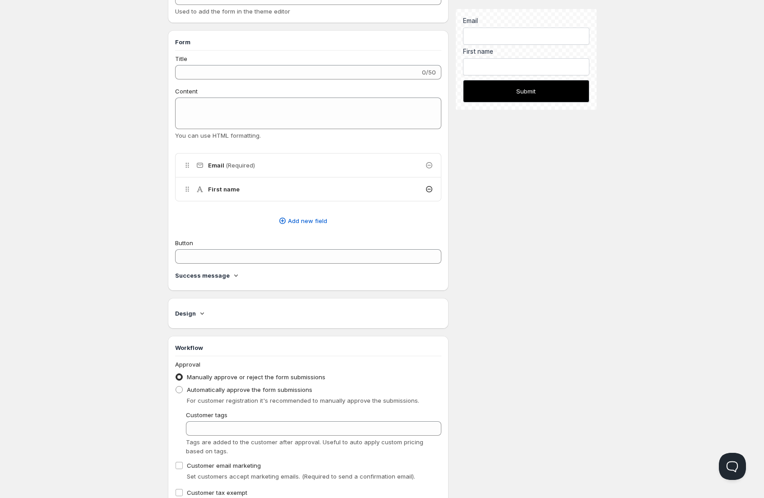
scroll to position [100, 0]
click at [312, 220] on span "Add new field" at bounding box center [307, 218] width 39 height 9
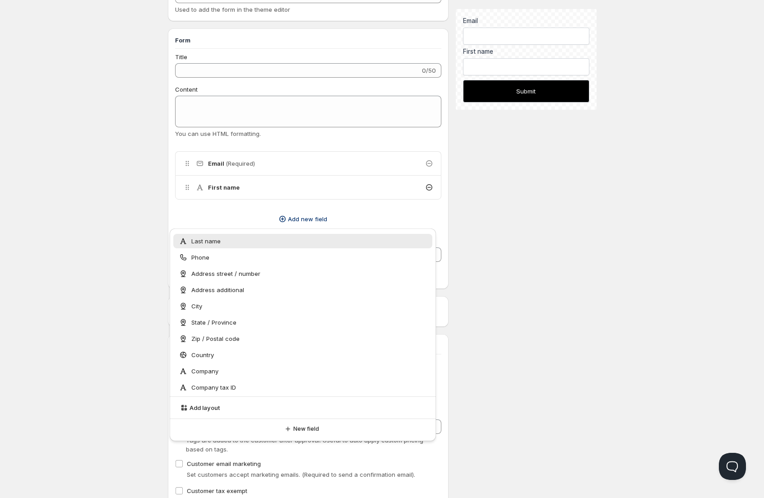
click at [207, 242] on span "Last name" at bounding box center [205, 241] width 29 height 9
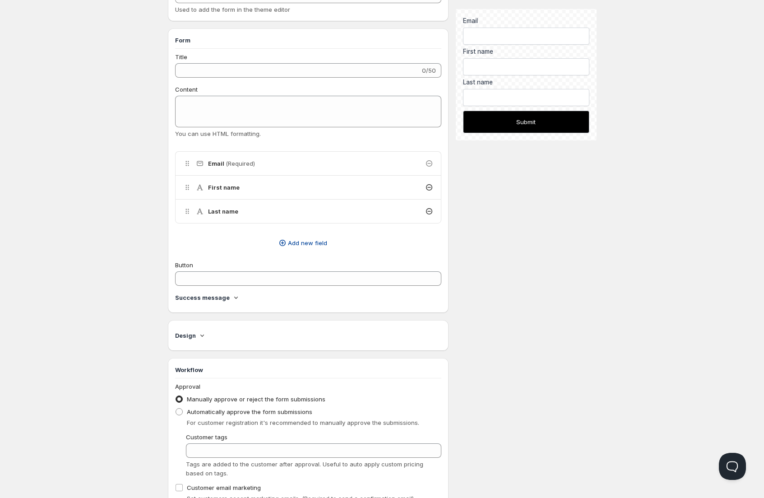
click at [306, 242] on span "Add new field" at bounding box center [307, 242] width 39 height 9
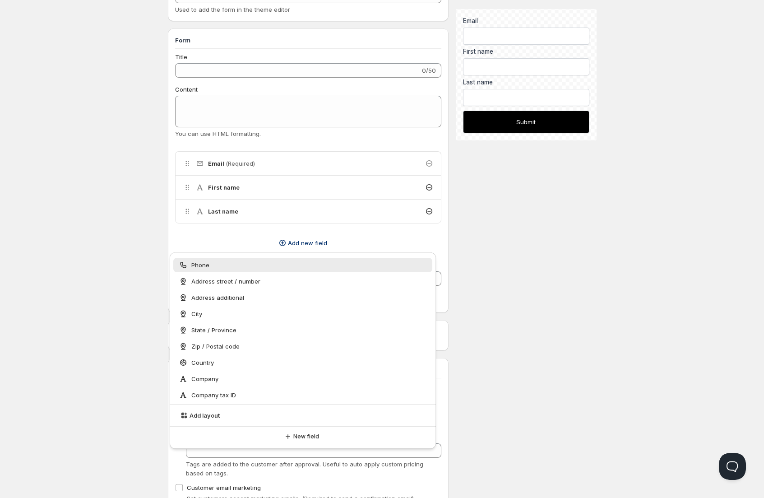
click at [216, 266] on div "Phone" at bounding box center [303, 265] width 249 height 9
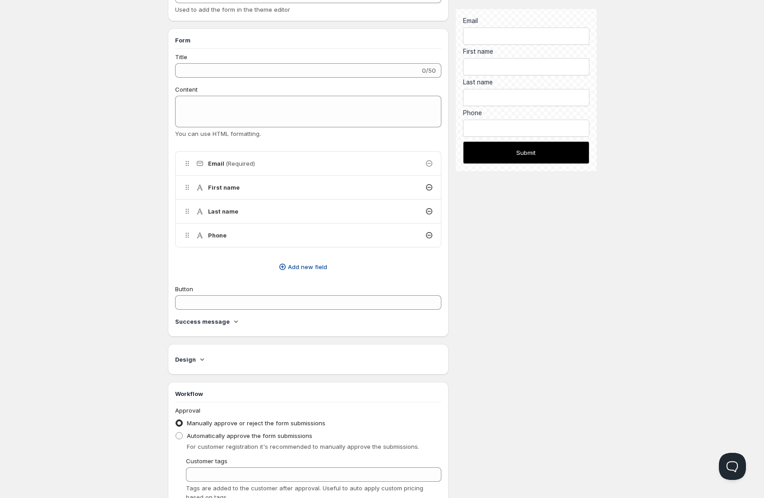
click at [302, 268] on span "Add new field" at bounding box center [307, 266] width 39 height 9
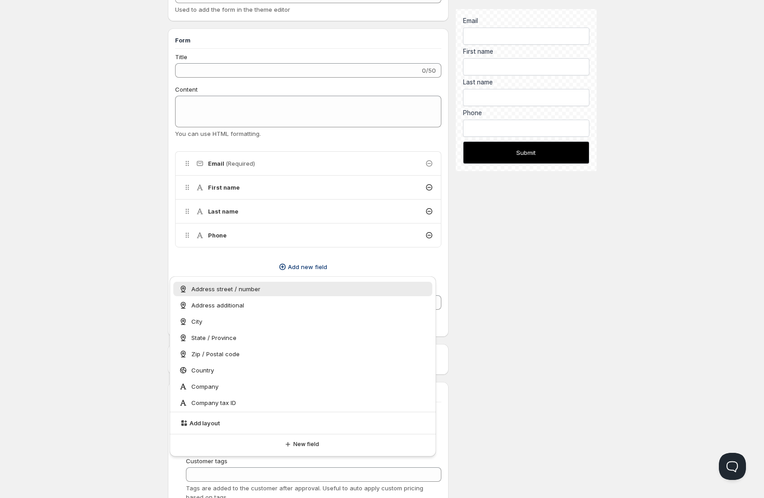
click at [219, 290] on span "Address street / number" at bounding box center [225, 288] width 69 height 9
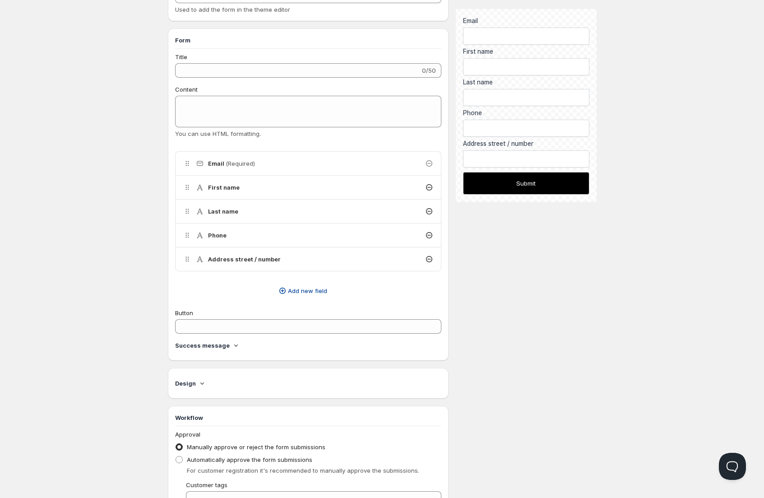
click at [298, 290] on span "Add new field" at bounding box center [307, 290] width 39 height 9
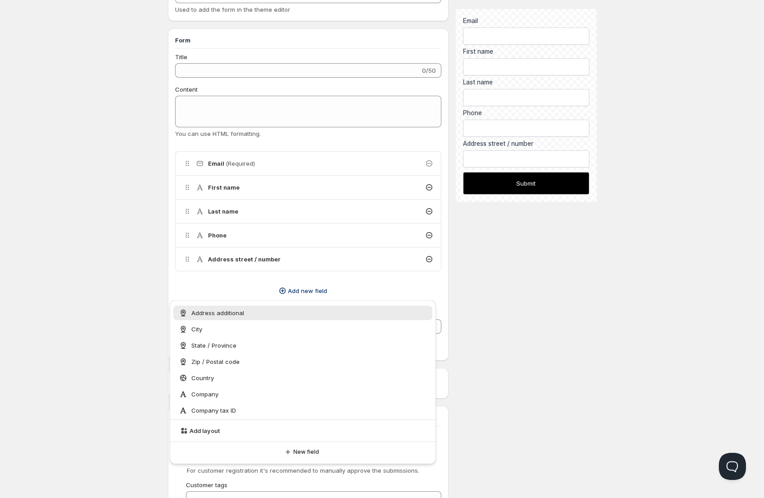
click at [217, 313] on span "Address additional" at bounding box center [217, 312] width 53 height 9
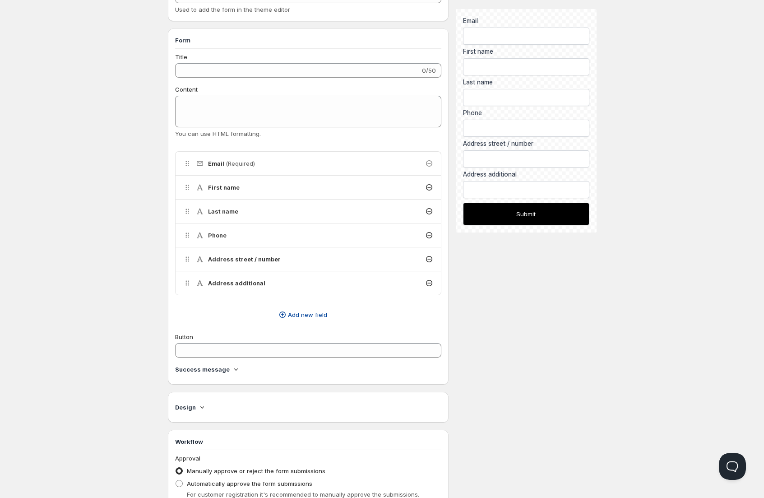
click at [318, 312] on span "Add new field" at bounding box center [307, 314] width 39 height 9
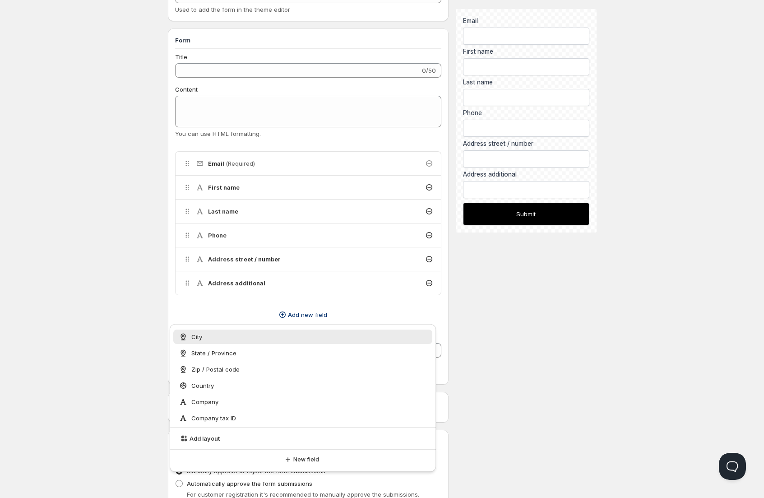
click at [221, 342] on div "City" at bounding box center [303, 337] width 260 height 14
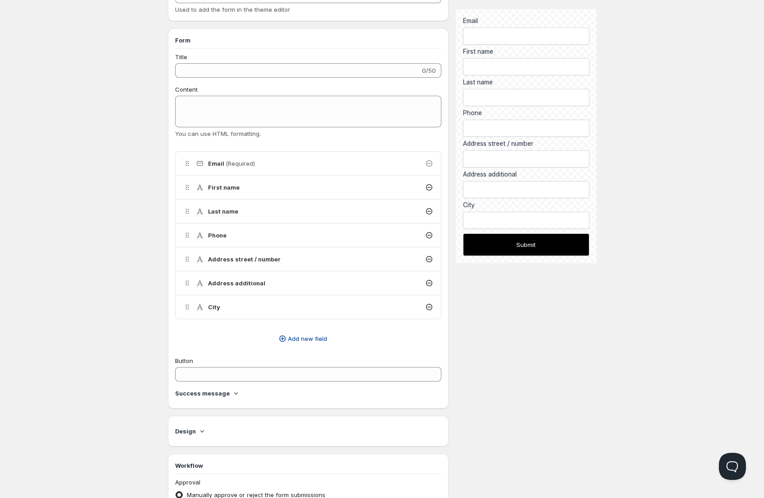
click at [307, 337] on span "Add new field" at bounding box center [307, 338] width 39 height 9
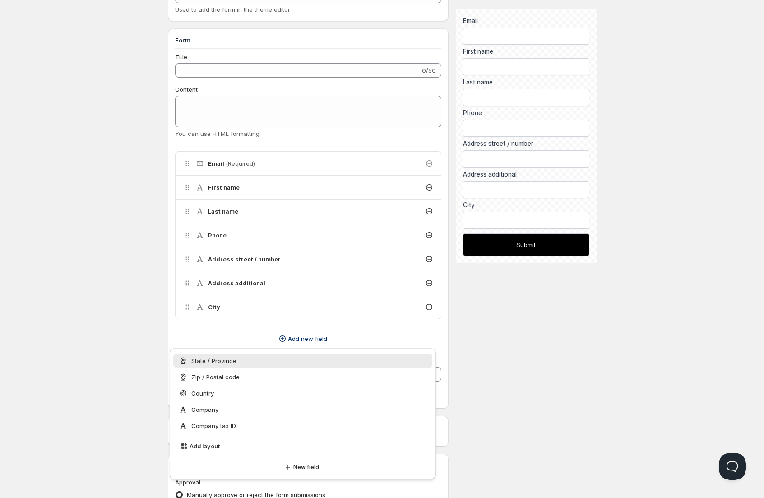
click at [228, 363] on span "State / Province" at bounding box center [213, 360] width 45 height 9
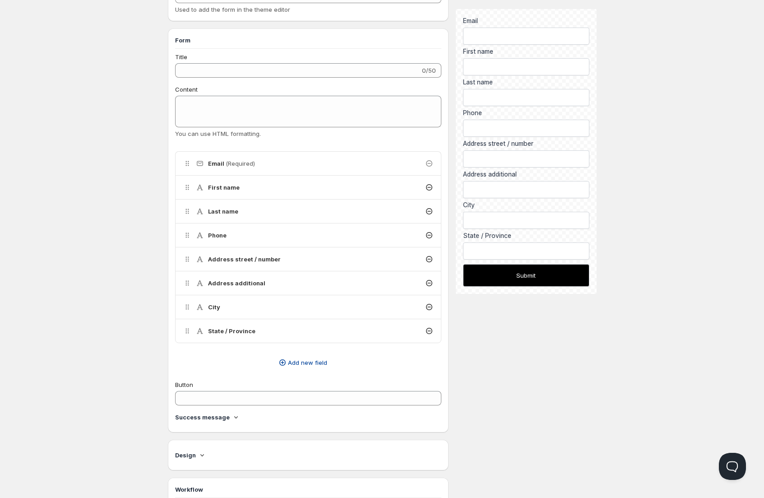
click at [304, 363] on span "Add new field" at bounding box center [307, 362] width 39 height 9
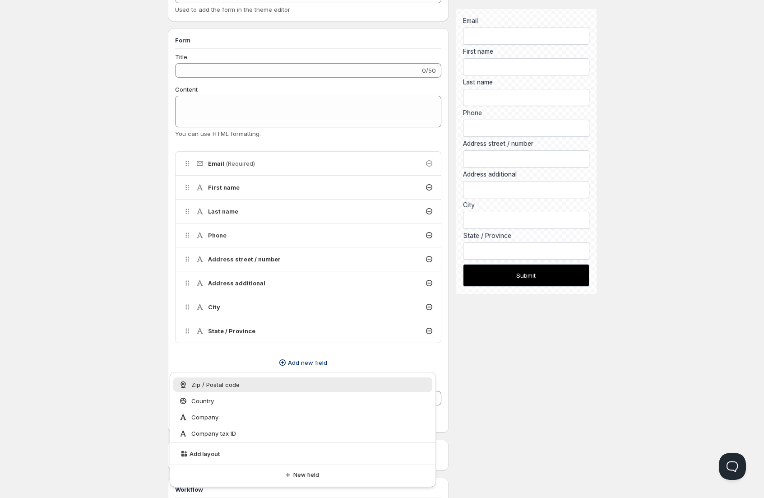
click at [200, 387] on span "Zip / Postal code" at bounding box center [215, 384] width 48 height 9
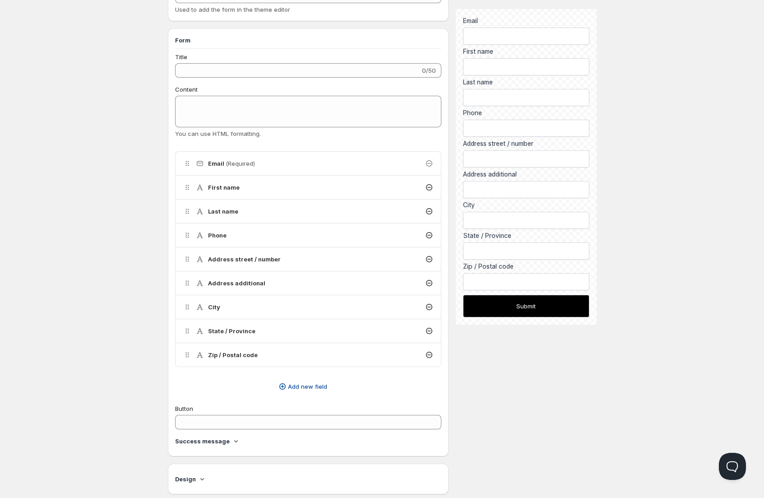
click at [302, 389] on span "Add new field" at bounding box center [307, 386] width 39 height 9
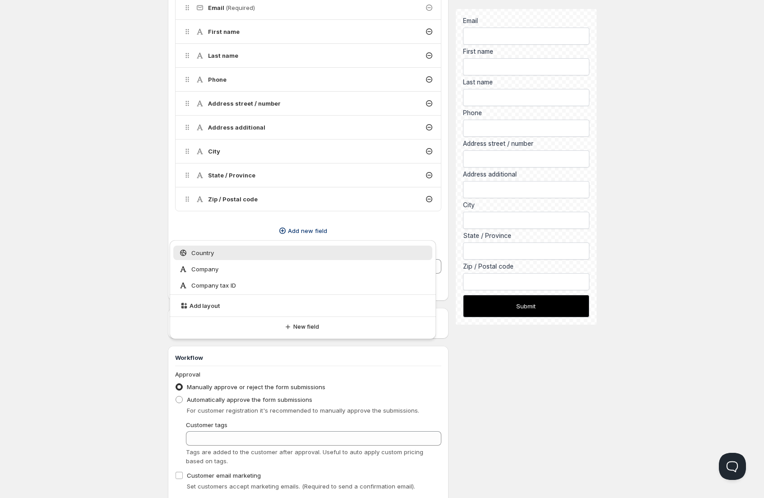
scroll to position [257, 0]
click at [204, 250] on span "Country" at bounding box center [202, 251] width 23 height 9
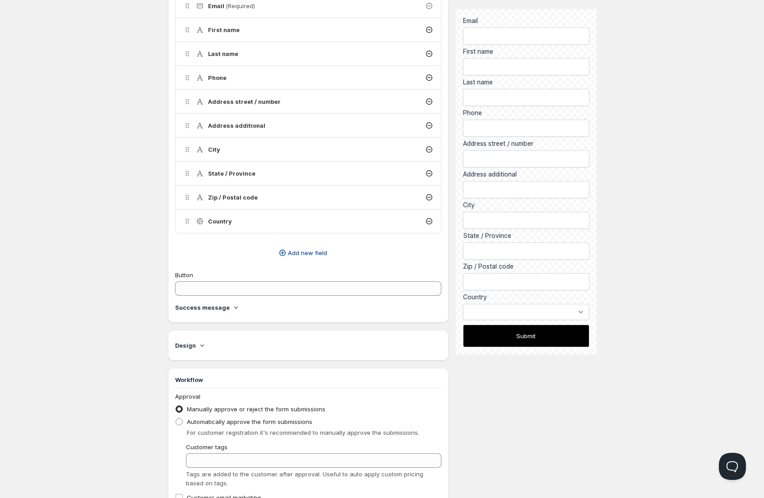
click at [312, 252] on span "Add new field" at bounding box center [307, 252] width 39 height 9
click at [220, 276] on div "Company" at bounding box center [303, 274] width 249 height 9
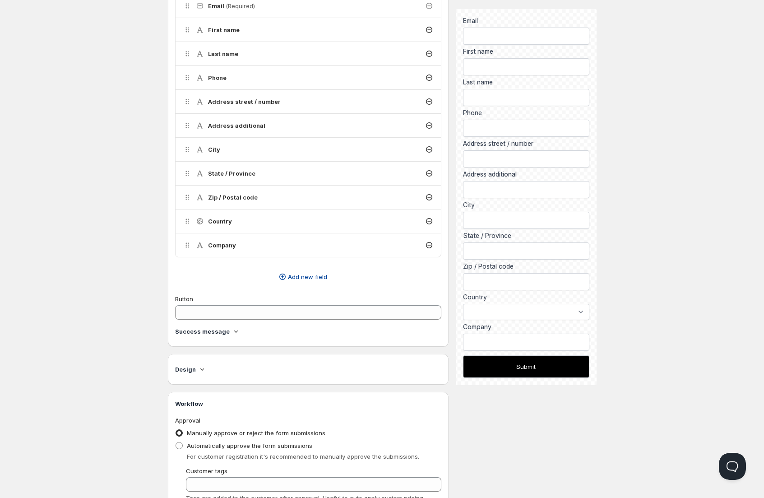
click at [317, 278] on span "Add new field" at bounding box center [307, 276] width 39 height 9
click at [228, 302] on span "Company tax ID" at bounding box center [213, 298] width 45 height 9
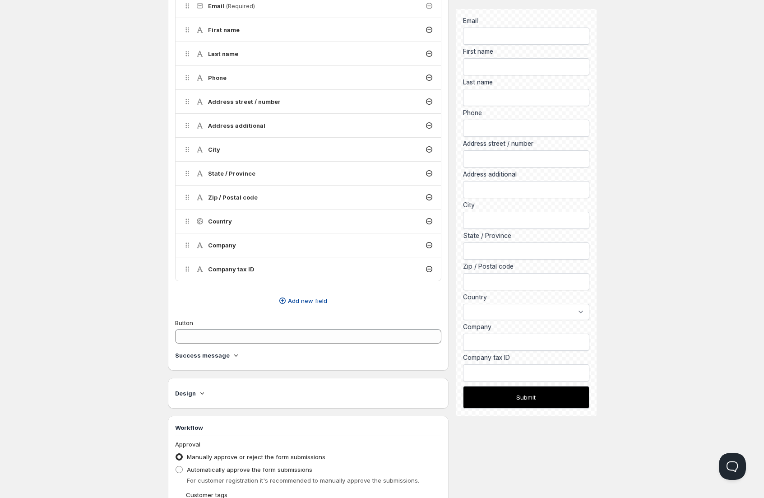
click at [314, 303] on span "Add new field" at bounding box center [307, 300] width 39 height 9
click at [205, 329] on span "Add layout" at bounding box center [205, 328] width 30 height 9
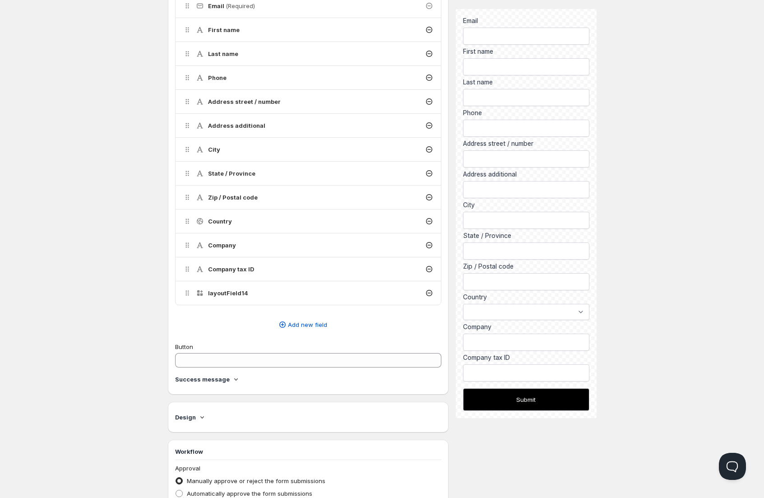
click at [428, 293] on icon at bounding box center [429, 292] width 9 height 9
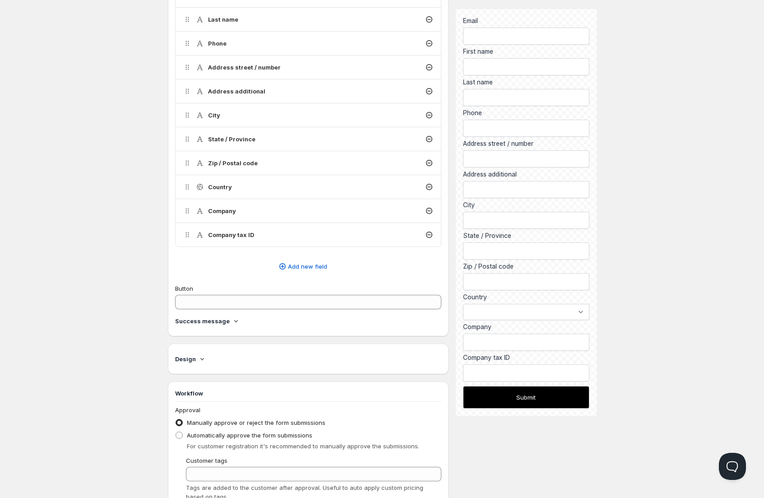
scroll to position [312, 0]
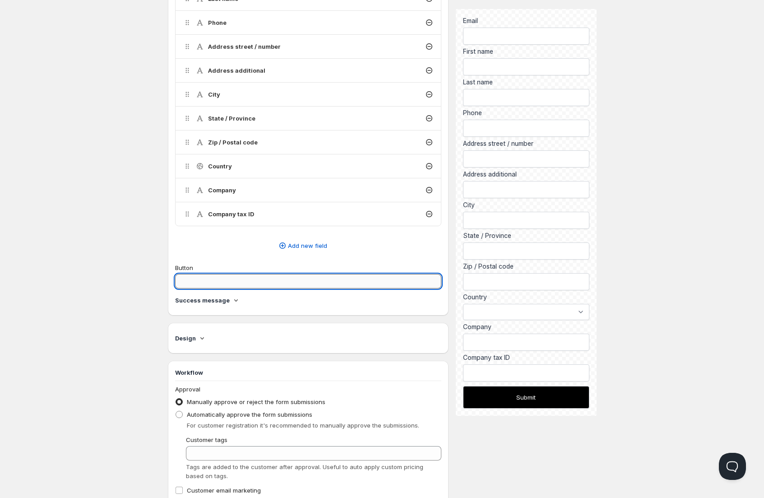
click at [205, 280] on input "Button" at bounding box center [308, 281] width 267 height 14
click at [233, 298] on icon at bounding box center [236, 300] width 9 height 9
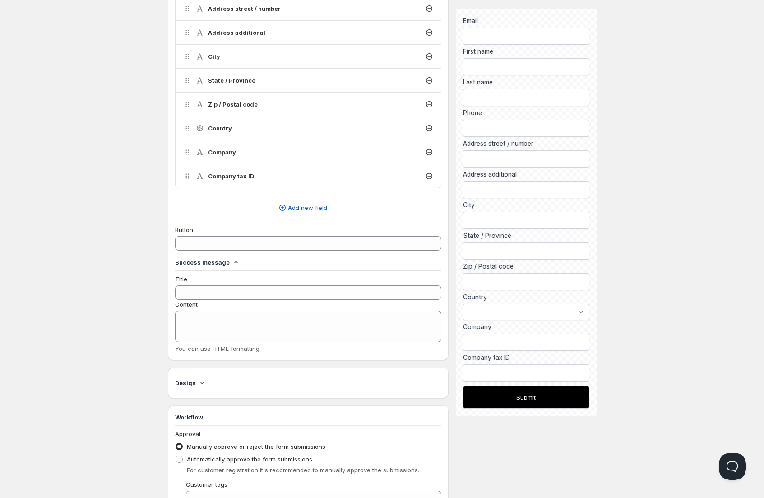
scroll to position [382, 0]
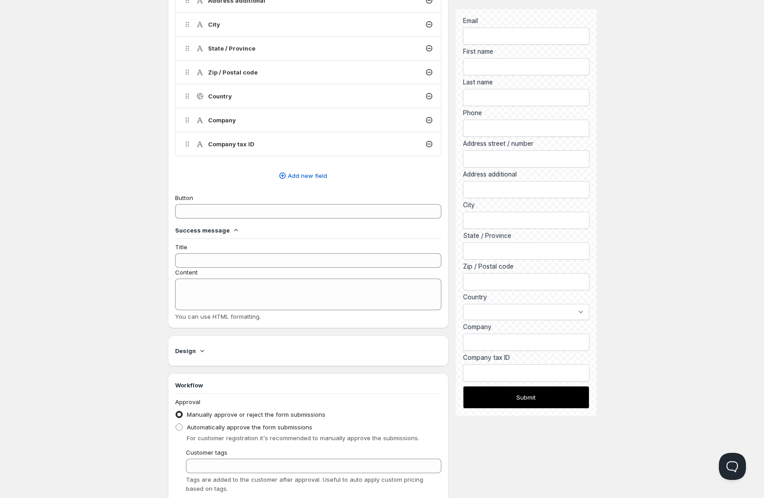
click at [202, 352] on icon at bounding box center [202, 350] width 9 height 9
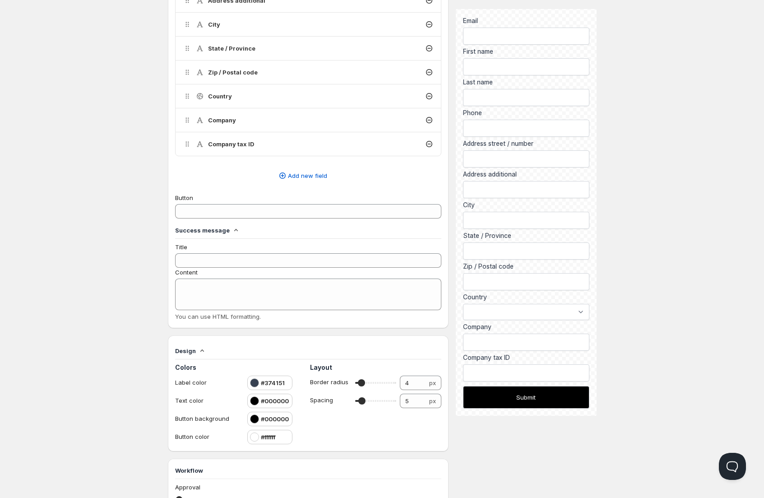
scroll to position [457, 0]
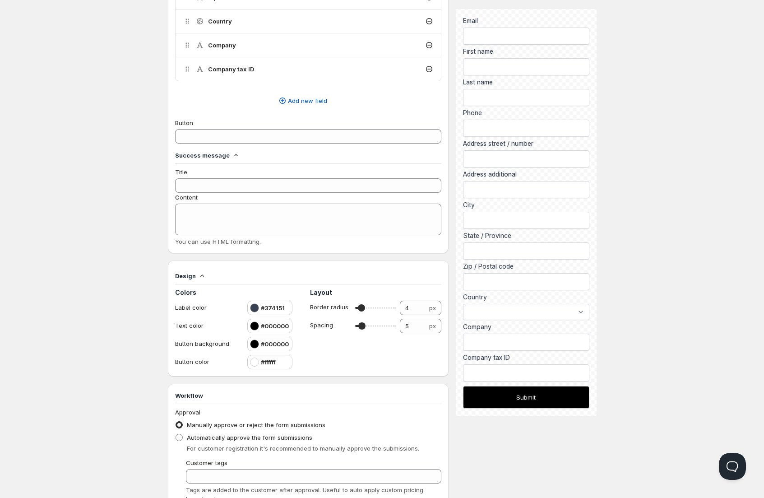
click at [201, 273] on icon at bounding box center [202, 275] width 9 height 9
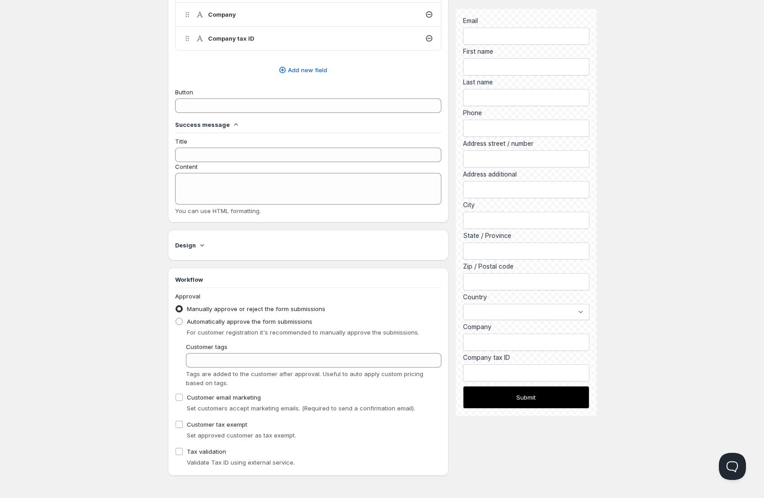
scroll to position [489, 0]
click at [183, 396] on span at bounding box center [179, 396] width 8 height 8
click at [183, 396] on input "Customer email marketing" at bounding box center [179, 396] width 7 height 7
checkbox input "true"
click at [181, 422] on input "Customer tax exempt" at bounding box center [179, 423] width 7 height 7
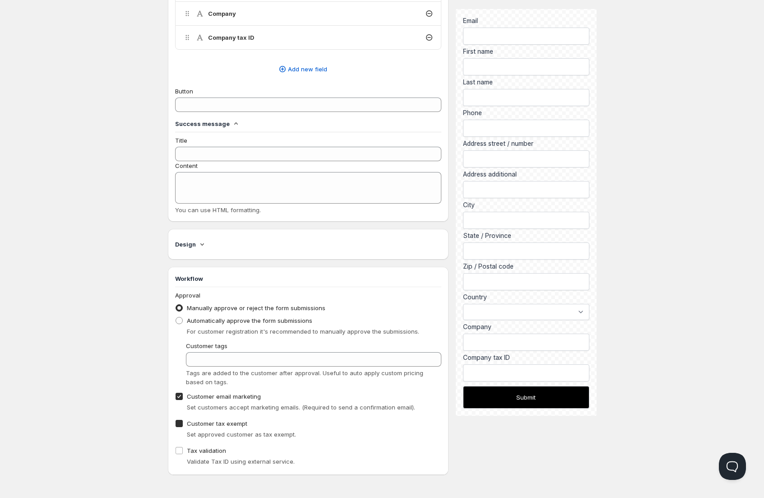
checkbox input "true"
click at [180, 395] on input "Customer email marketing" at bounding box center [179, 396] width 7 height 7
checkbox input "false"
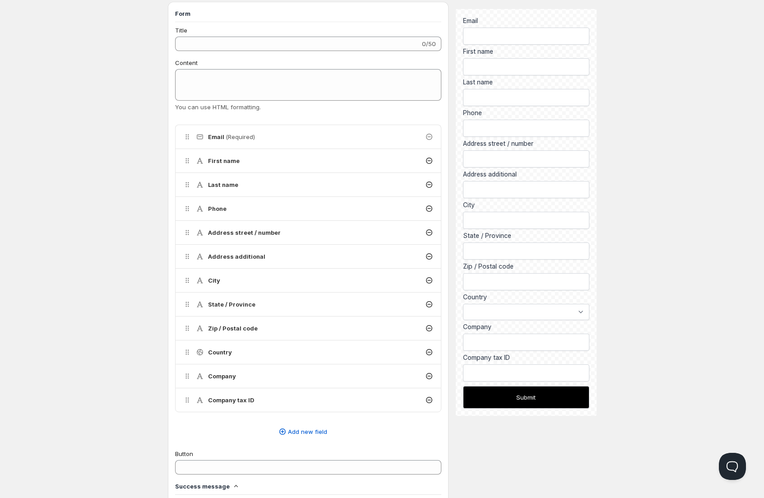
scroll to position [0, 0]
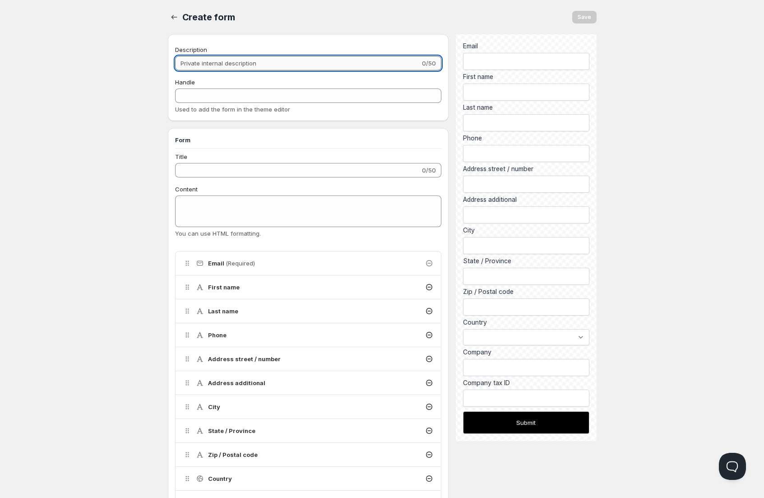
click at [243, 63] on input "Description" at bounding box center [298, 63] width 246 height 14
type input "W"
type input "w"
type input "Wh"
type input "wh"
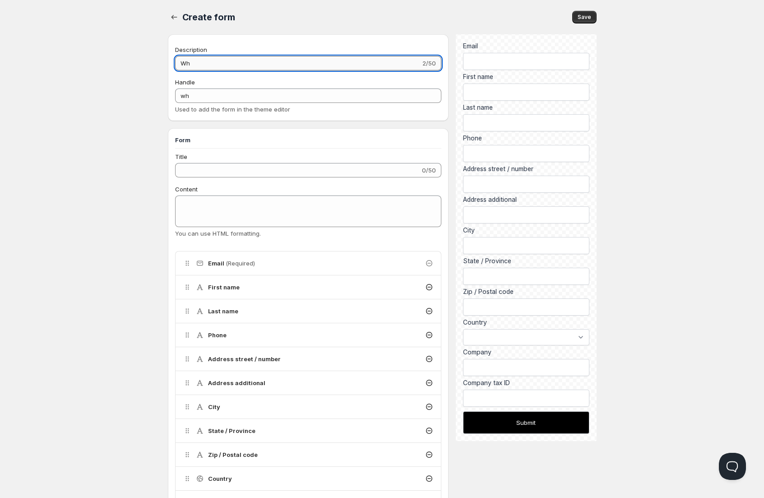
type input "Who"
type input "who"
type input "Whol"
type input "whol"
type input "Whole"
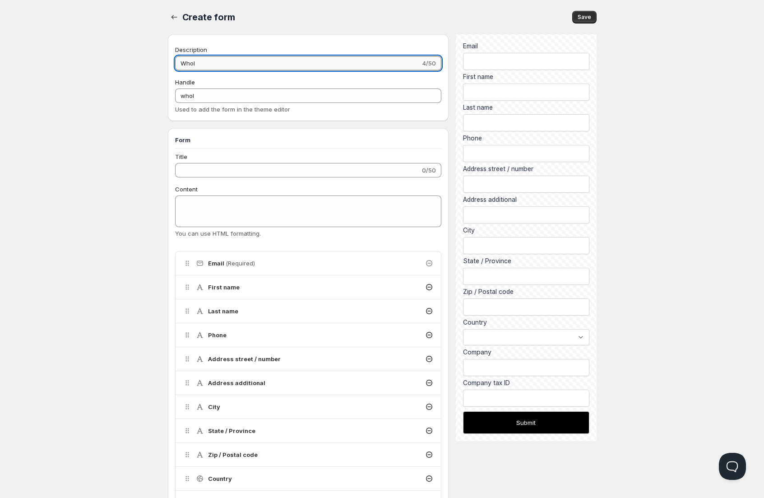
type input "whole"
type input "Wholes"
type input "wholes"
type input "Wholesa"
type input "wholesa"
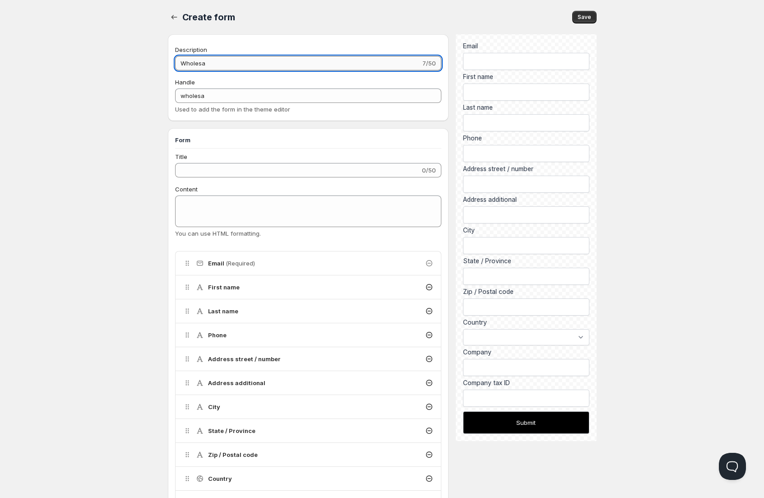
type input "Wholesal"
type input "wholesal"
type input "Wholesale"
type input "wholesale"
type input "Wholesale"
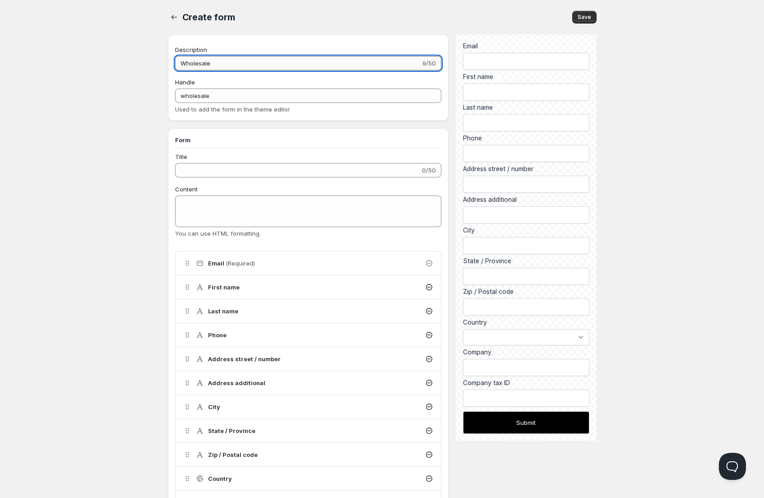
type input "wholesale-"
type input "Wholesale F"
type input "wholesale-f"
type input "Wholesale Fo"
type input "wholesale-fo"
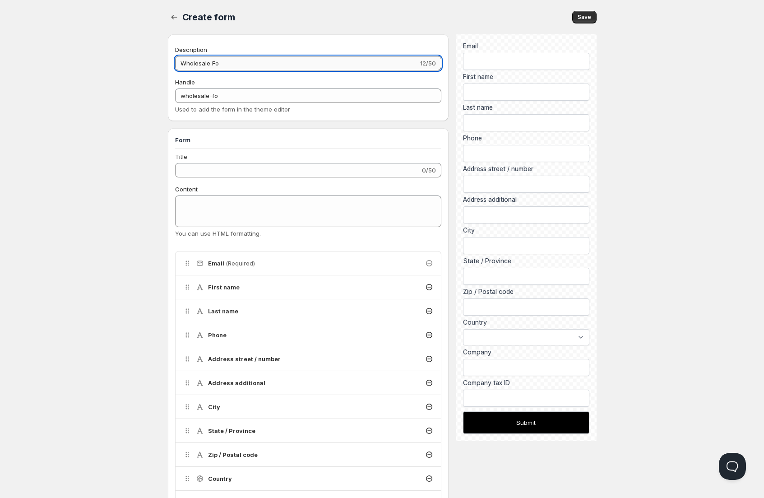
type input "Wholesale For"
type input "wholesale-for"
type input "Wholesale Form"
type input "wholesale-form"
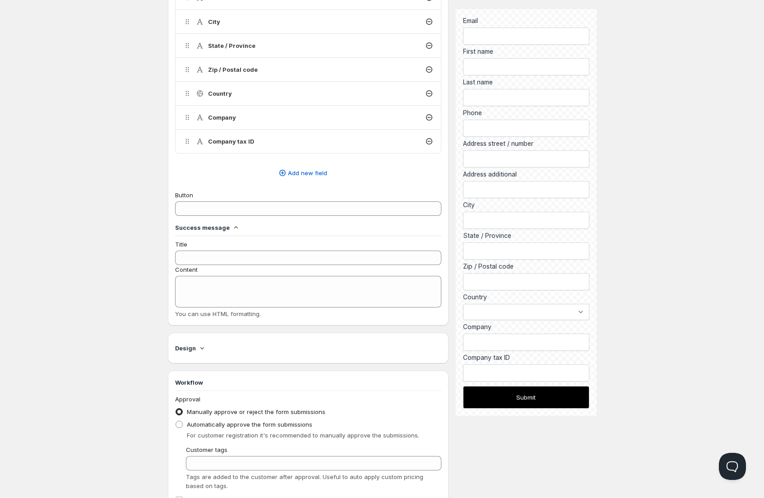
scroll to position [387, 0]
type input "Wholesale Form"
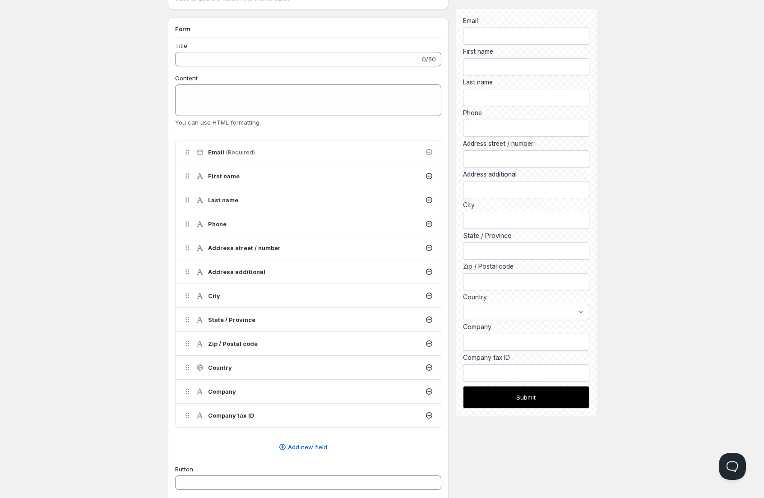
scroll to position [0, 0]
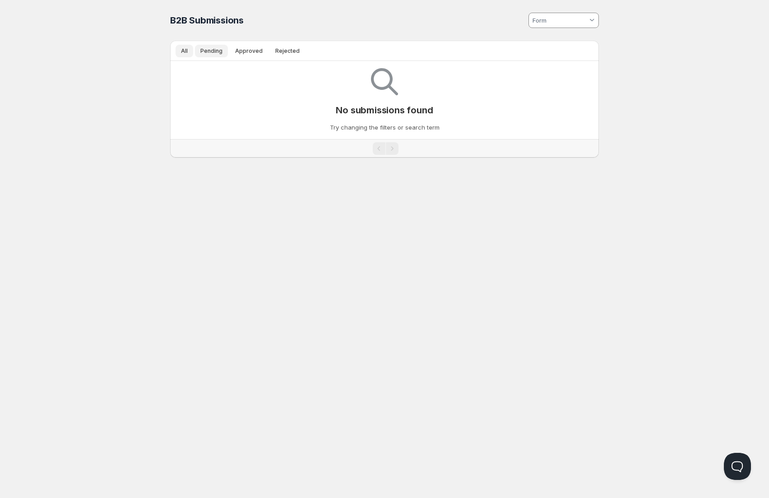
click at [210, 46] on button "Pending" at bounding box center [211, 51] width 33 height 13
click at [237, 50] on span "Approved" at bounding box center [249, 50] width 28 height 7
click at [188, 49] on button "All" at bounding box center [185, 51] width 18 height 13
